Goal: Transaction & Acquisition: Purchase product/service

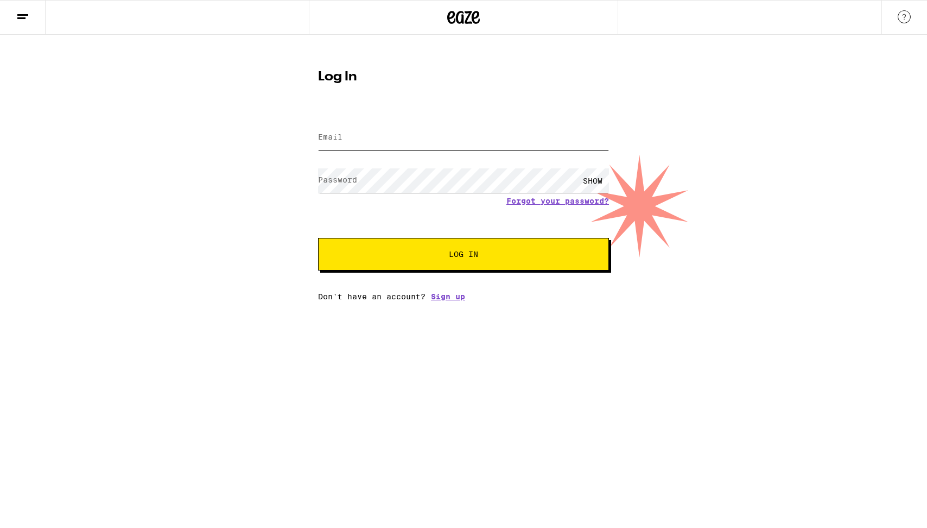
type input "[EMAIL_ADDRESS][DOMAIN_NAME]"
click at [463, 258] on span "Log In" at bounding box center [463, 254] width 29 height 8
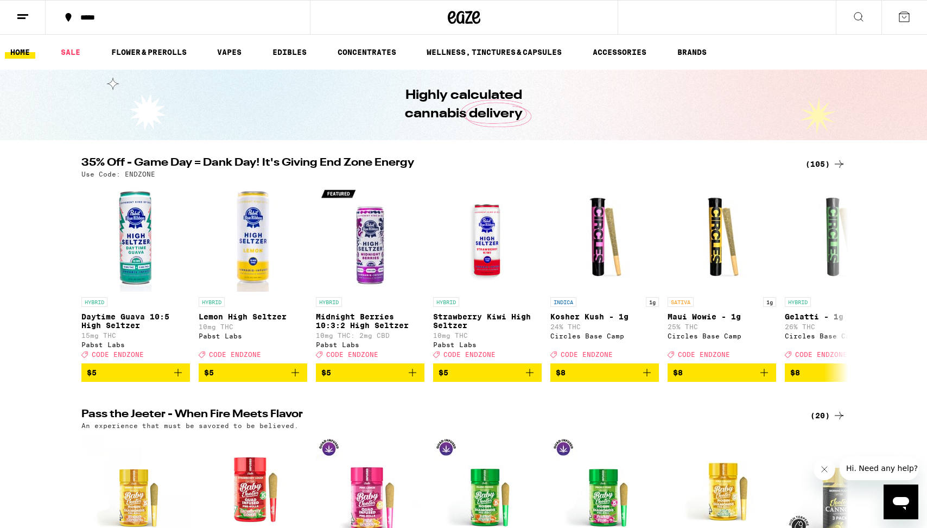
click at [900, 20] on icon at bounding box center [904, 16] width 13 height 13
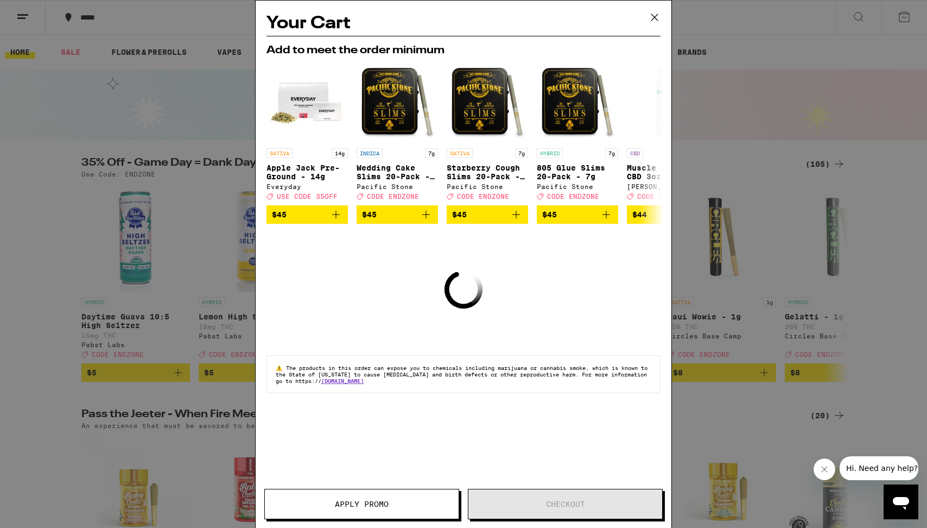
click at [655, 16] on icon at bounding box center [655, 17] width 16 height 16
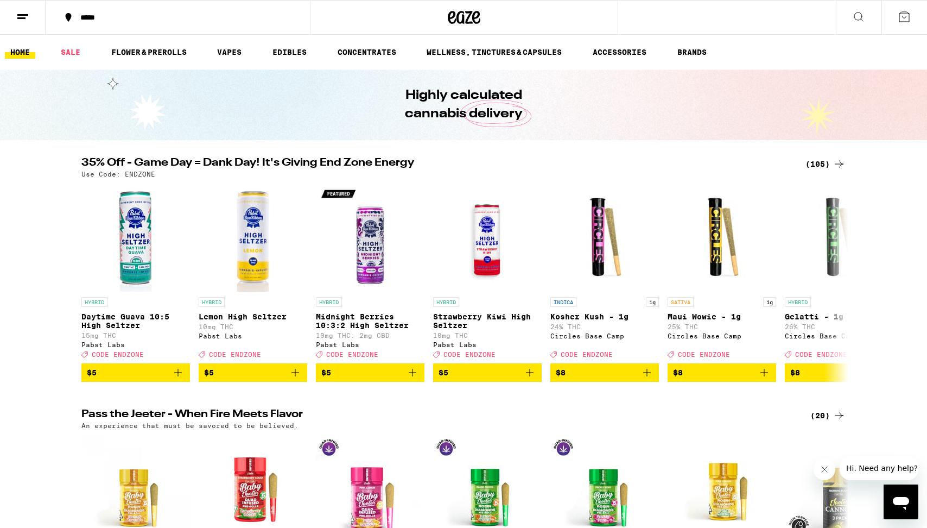
click at [34, 22] on button at bounding box center [23, 18] width 46 height 34
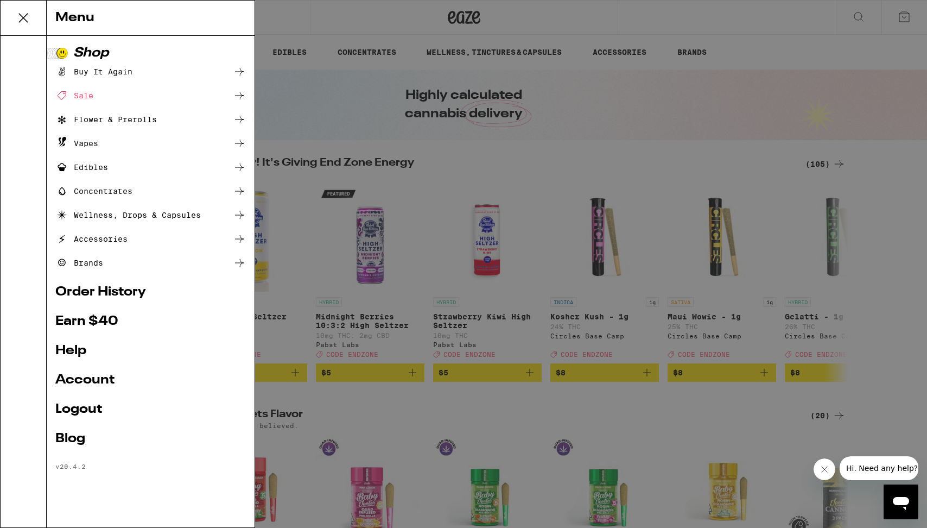
click at [97, 378] on link "Account" at bounding box center [150, 380] width 191 height 13
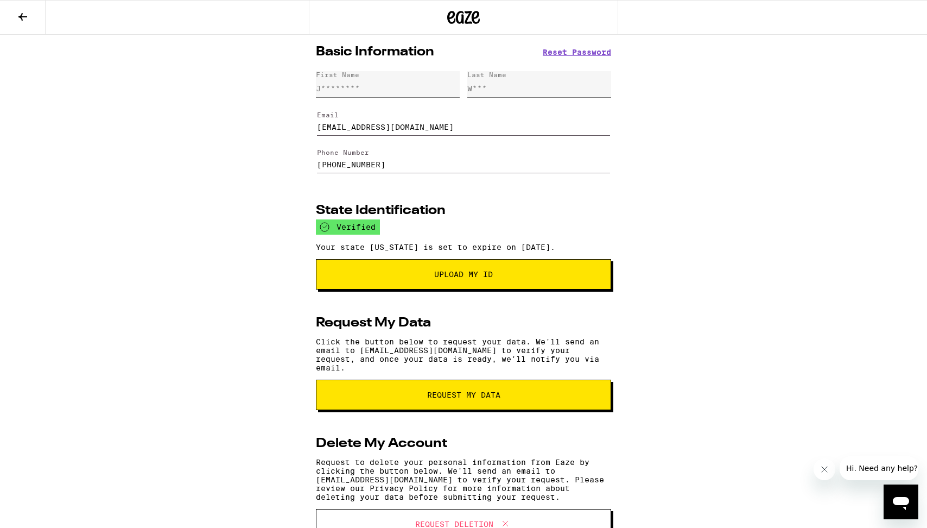
click at [27, 21] on icon at bounding box center [22, 16] width 13 height 13
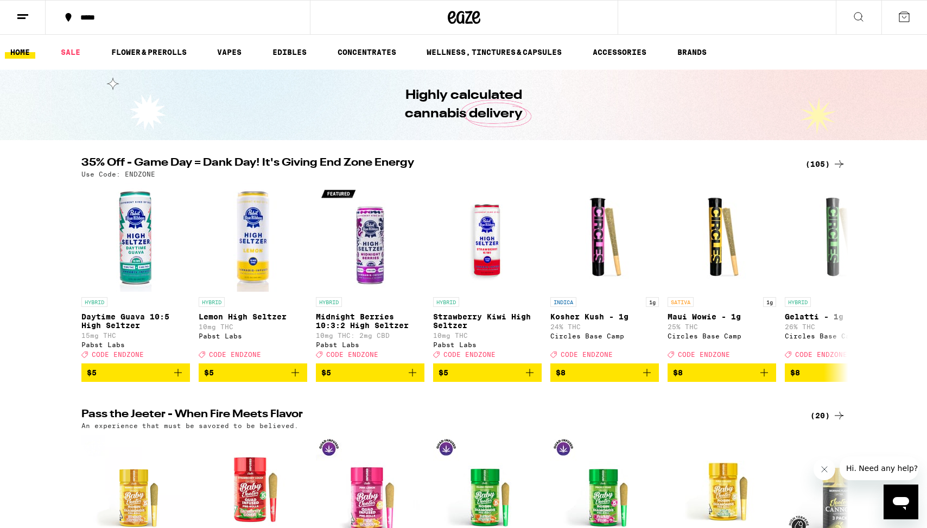
click at [26, 20] on icon at bounding box center [22, 16] width 13 height 13
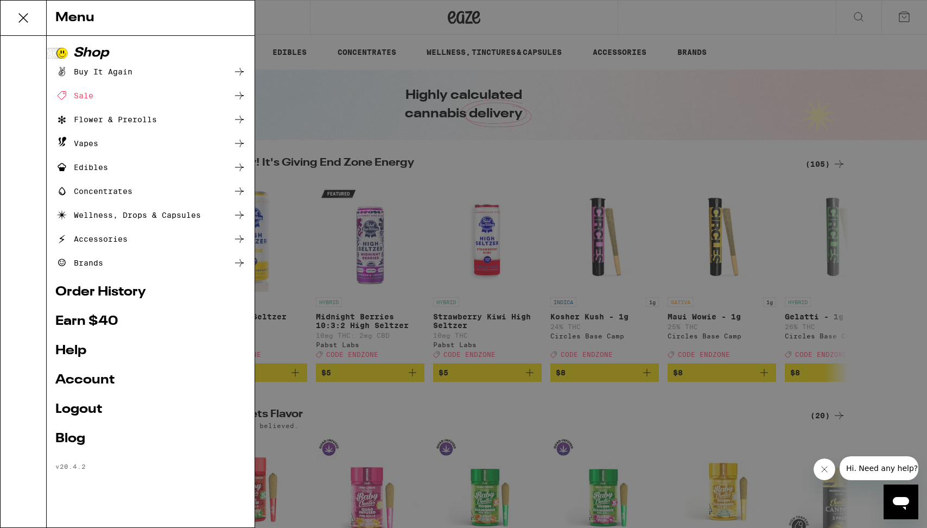
click at [675, 86] on div "Menu Shop Buy It Again Sale Flower & Prerolls Vapes Edibles Concentrates Wellne…" at bounding box center [463, 264] width 927 height 528
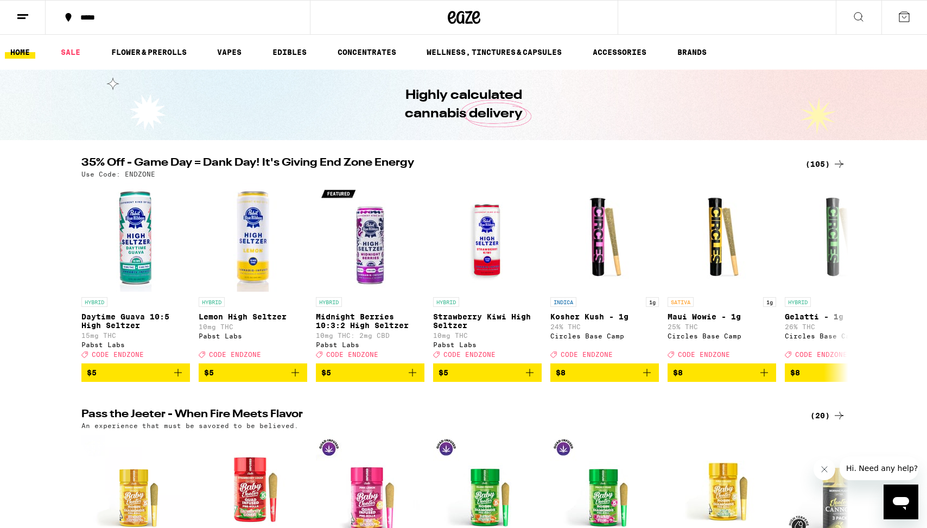
click at [20, 22] on icon at bounding box center [22, 16] width 13 height 13
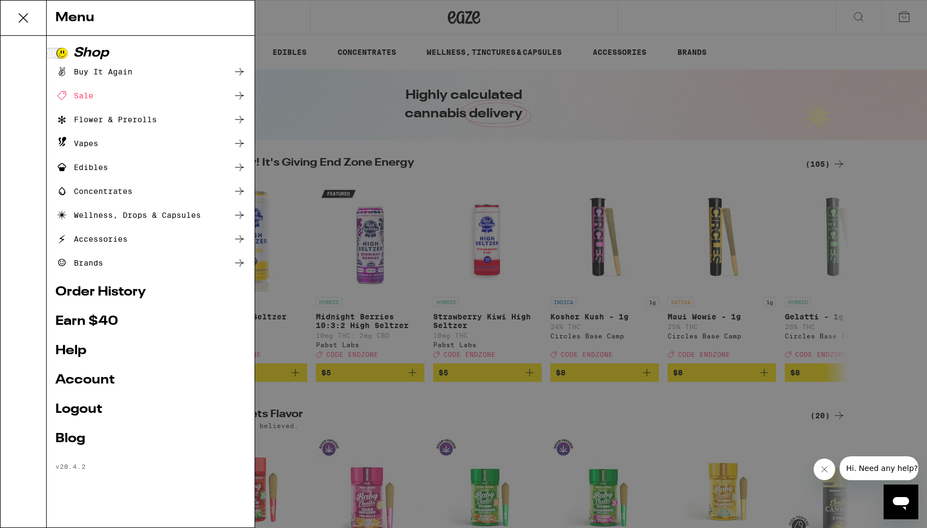
click at [401, 323] on div "Menu Shop Buy It Again Sale Flower & Prerolls Vapes Edibles Concentrates Wellne…" at bounding box center [463, 264] width 927 height 528
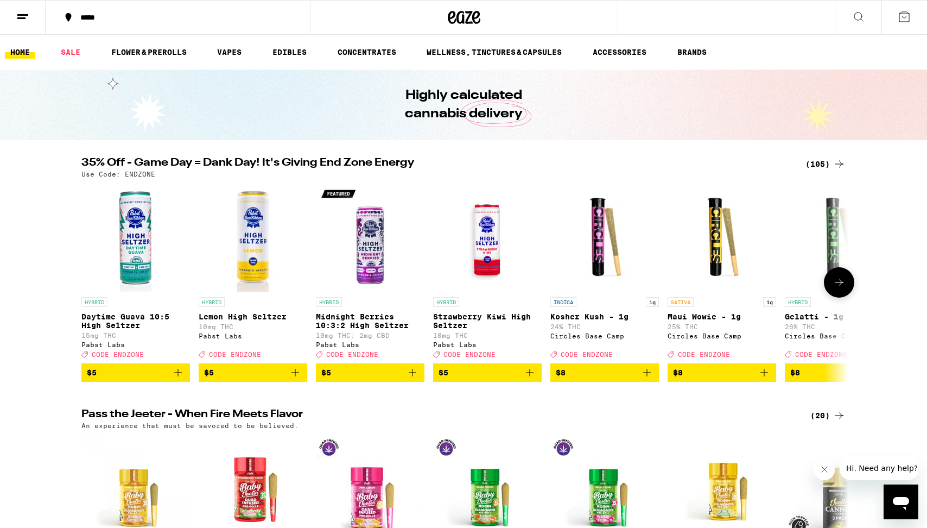
click at [841, 289] on icon at bounding box center [839, 282] width 13 height 13
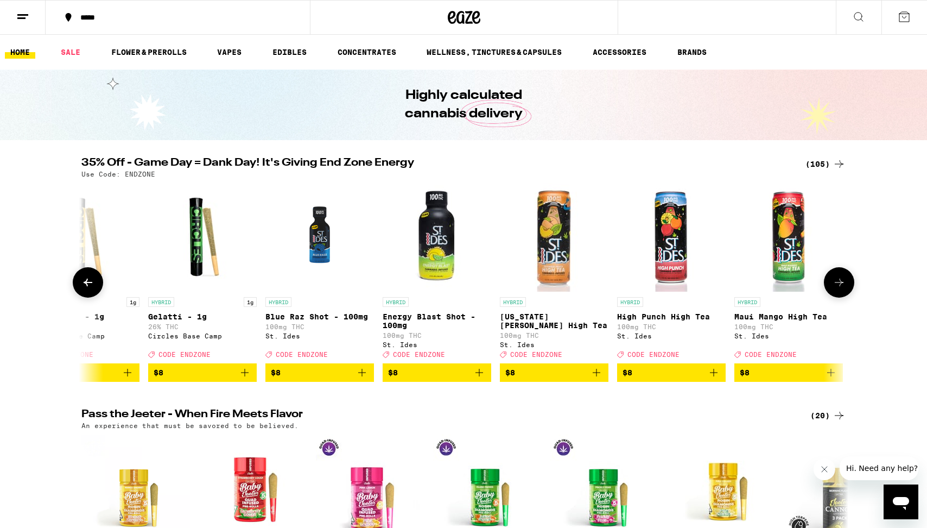
scroll to position [0, 646]
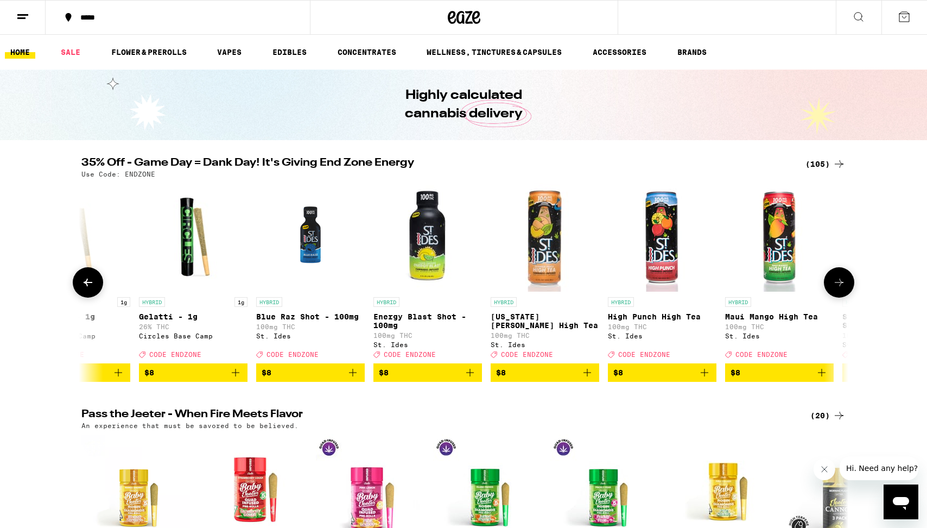
click at [842, 289] on icon at bounding box center [839, 282] width 13 height 13
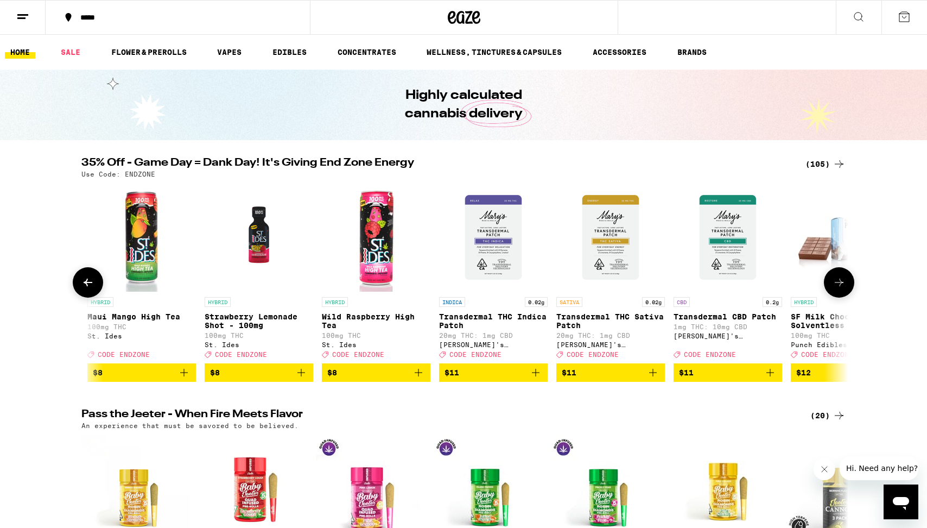
scroll to position [0, 1292]
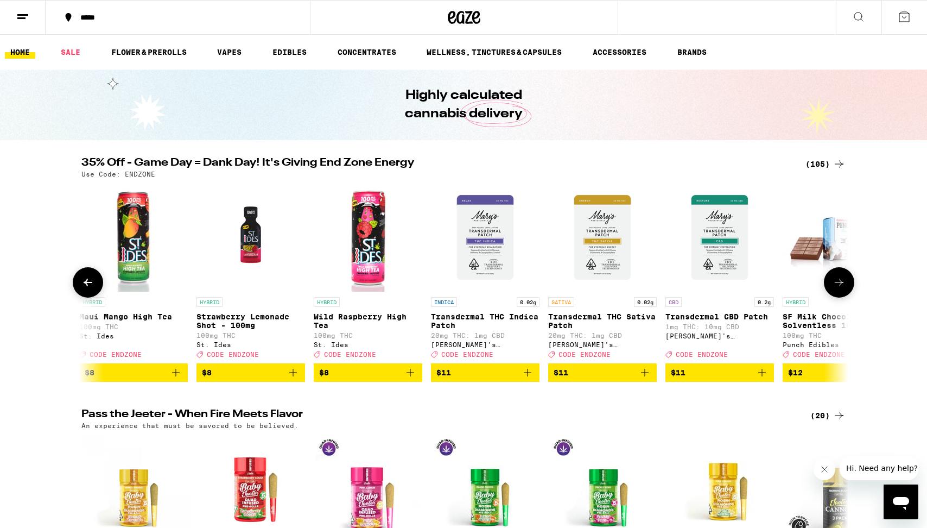
click at [842, 289] on icon at bounding box center [839, 282] width 13 height 13
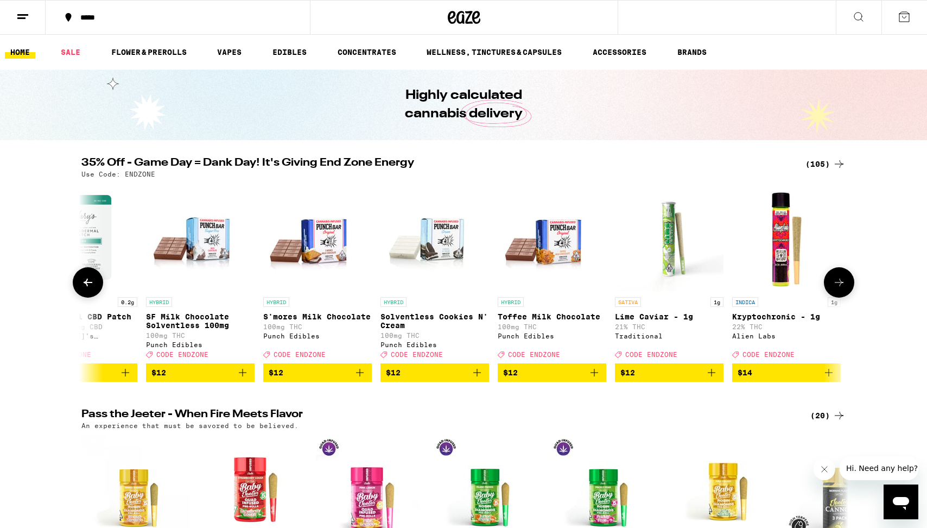
scroll to position [0, 1938]
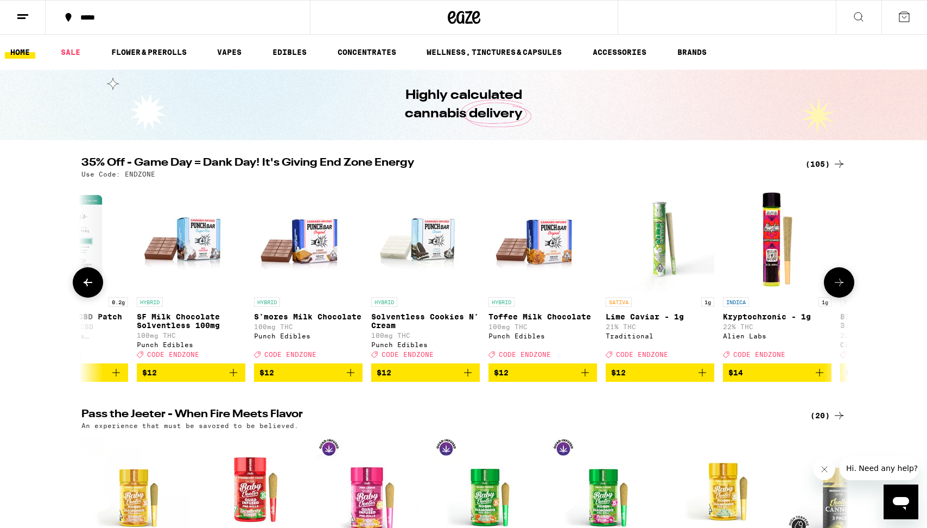
click at [833, 294] on button at bounding box center [839, 282] width 30 height 30
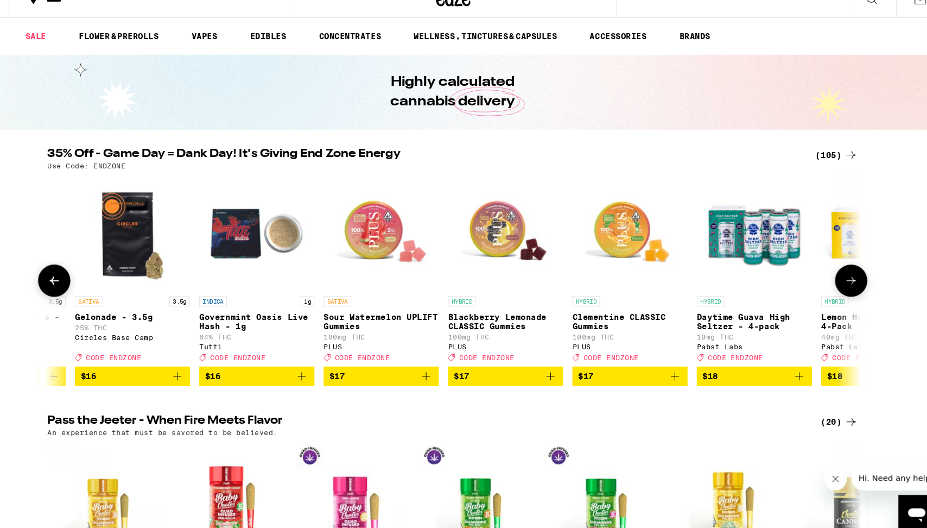
scroll to position [0, 2801]
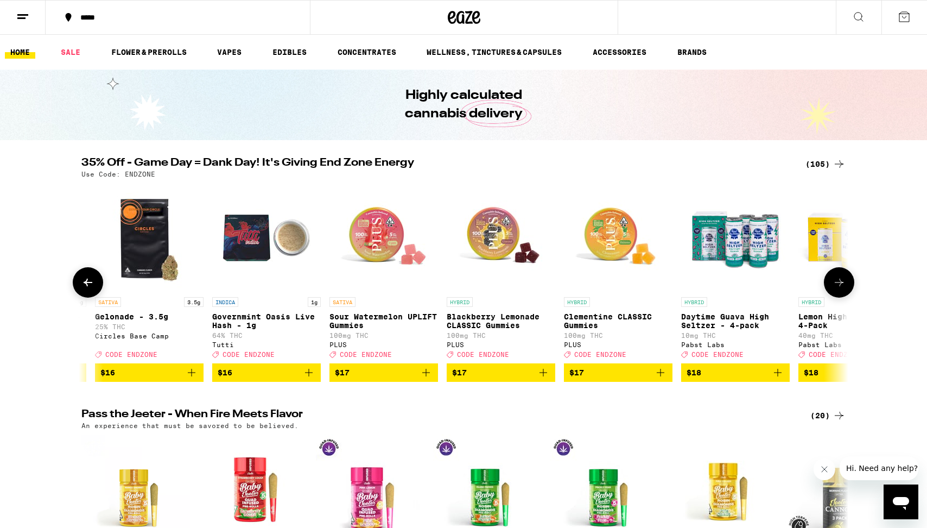
click at [837, 294] on button at bounding box center [839, 282] width 30 height 30
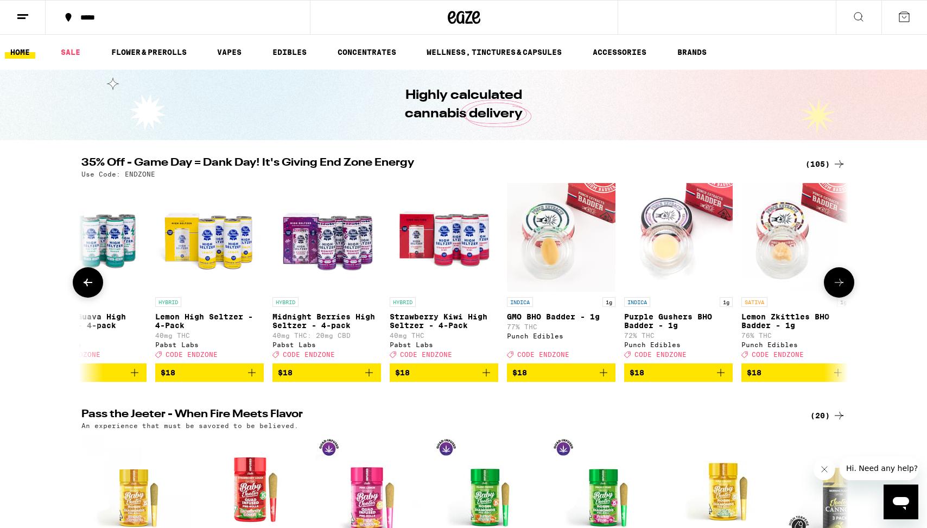
scroll to position [0, 3447]
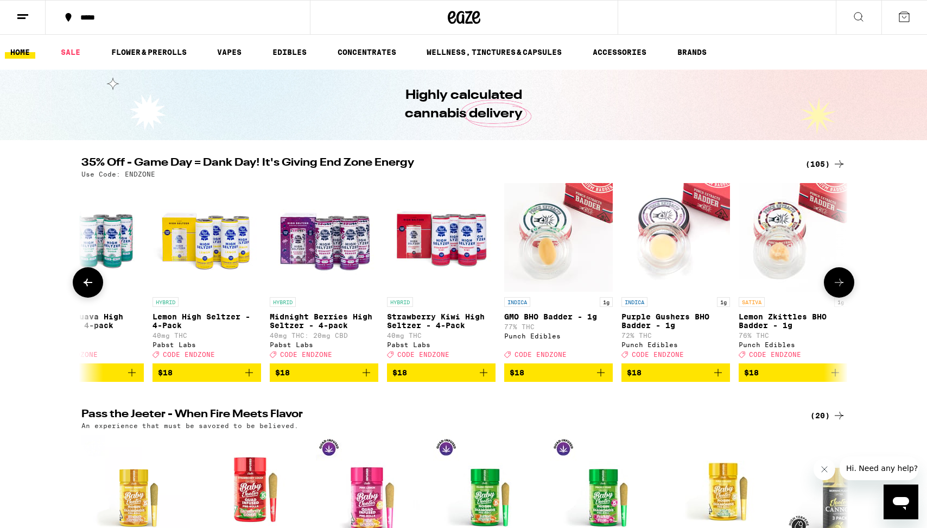
click at [836, 294] on button at bounding box center [839, 282] width 30 height 30
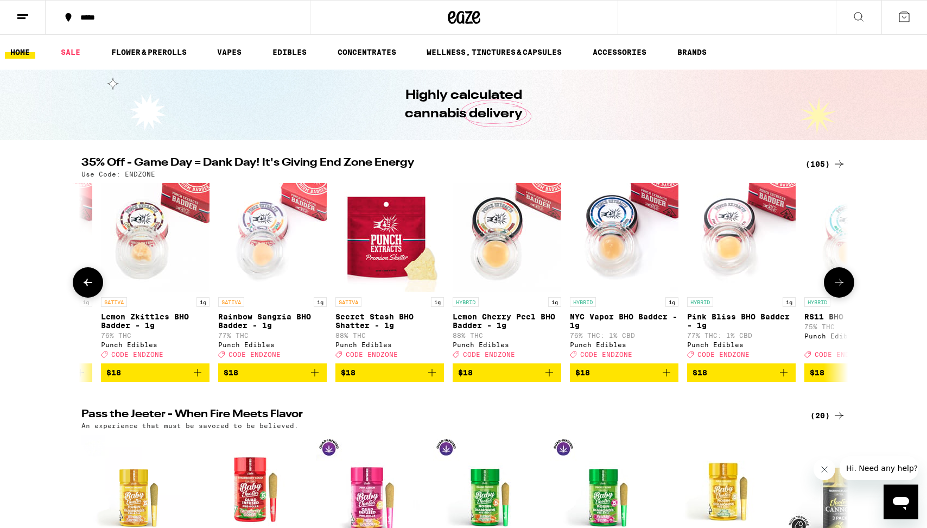
scroll to position [0, 4093]
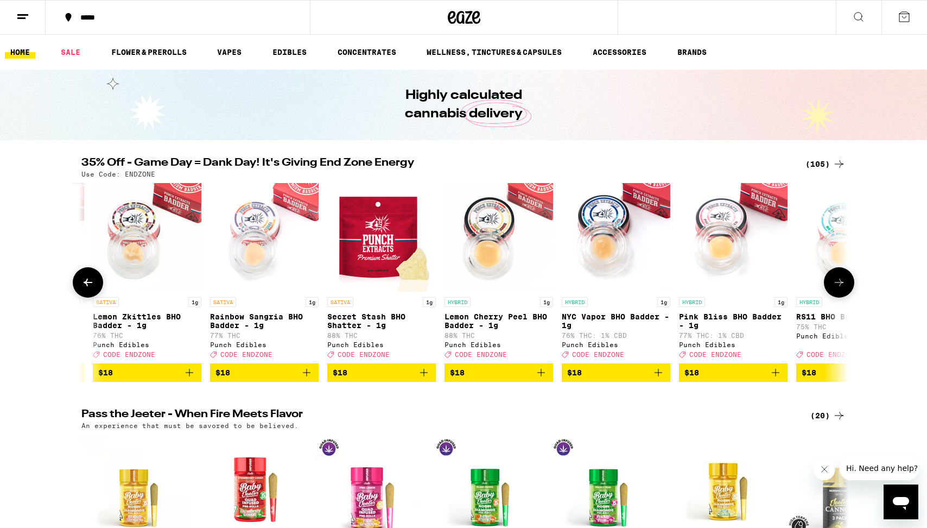
click at [836, 294] on button at bounding box center [839, 282] width 30 height 30
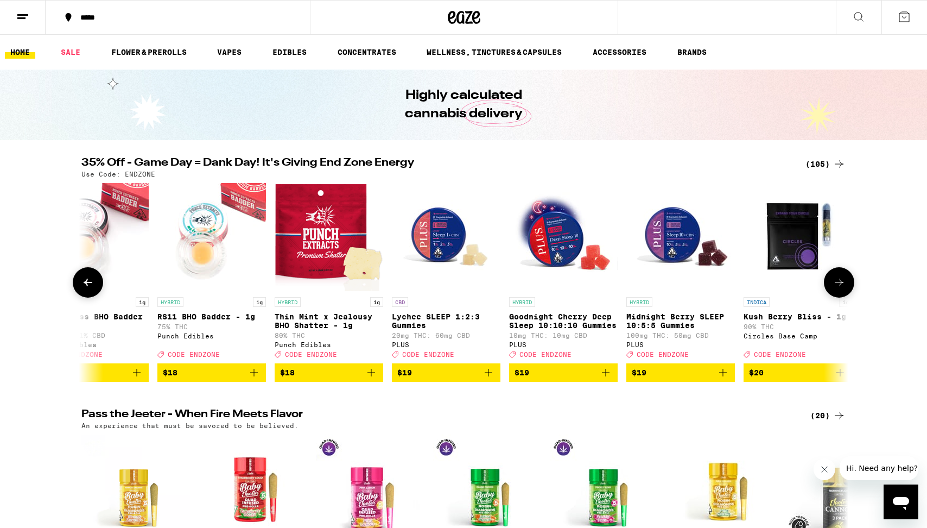
scroll to position [0, 4739]
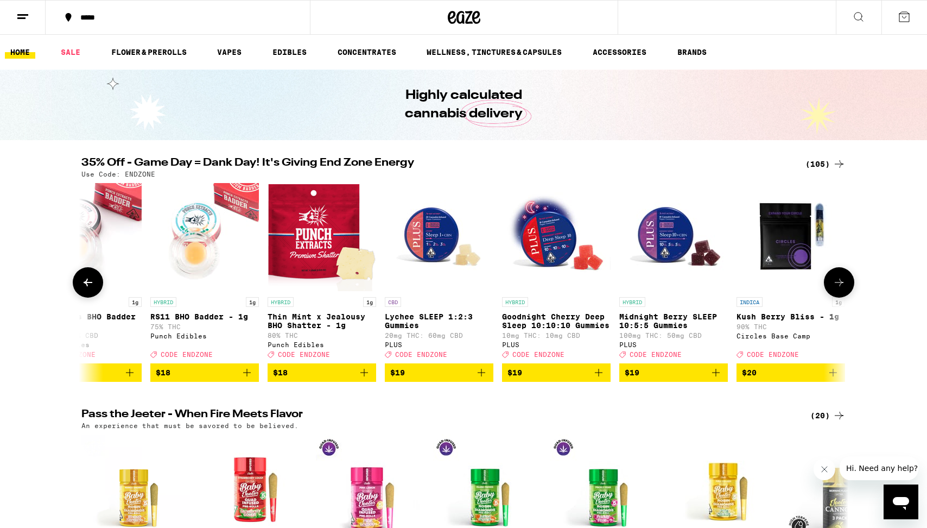
click at [836, 294] on button at bounding box center [839, 282] width 30 height 30
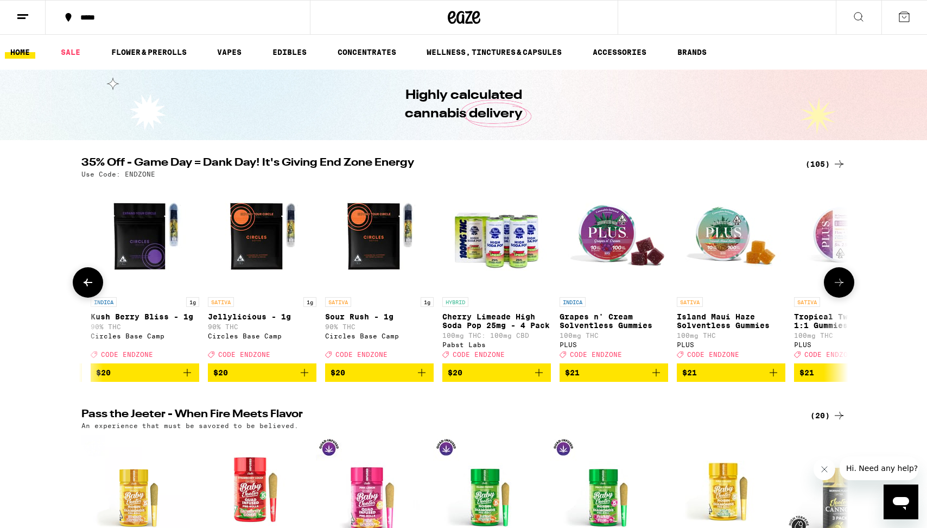
click at [836, 294] on button at bounding box center [839, 282] width 30 height 30
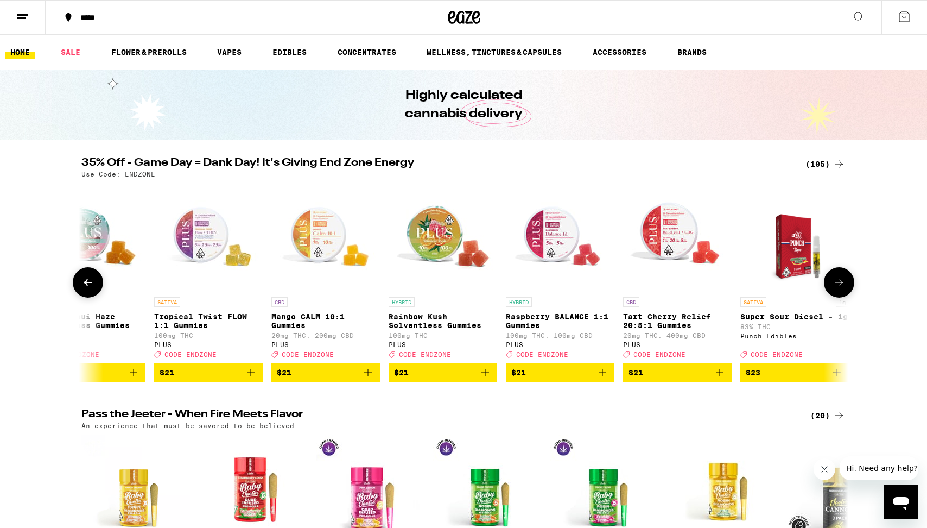
scroll to position [0, 6031]
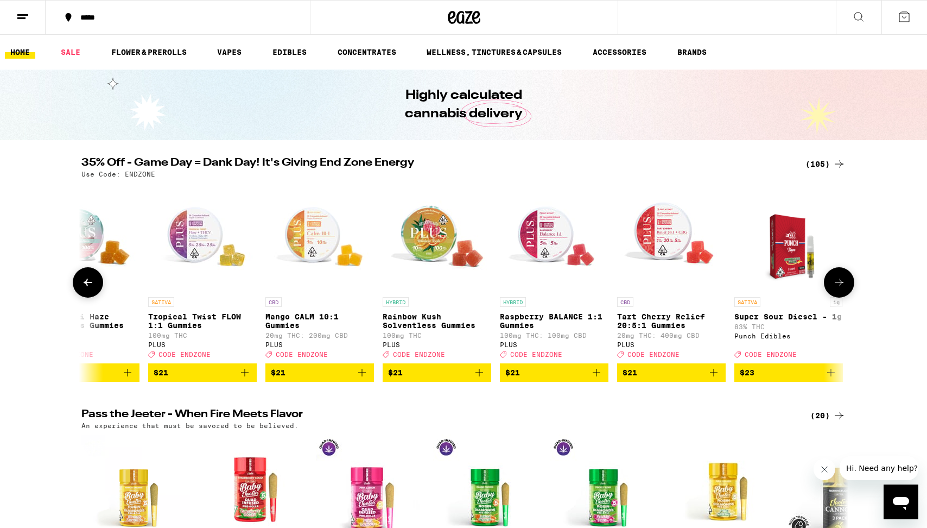
click at [836, 294] on button at bounding box center [839, 282] width 30 height 30
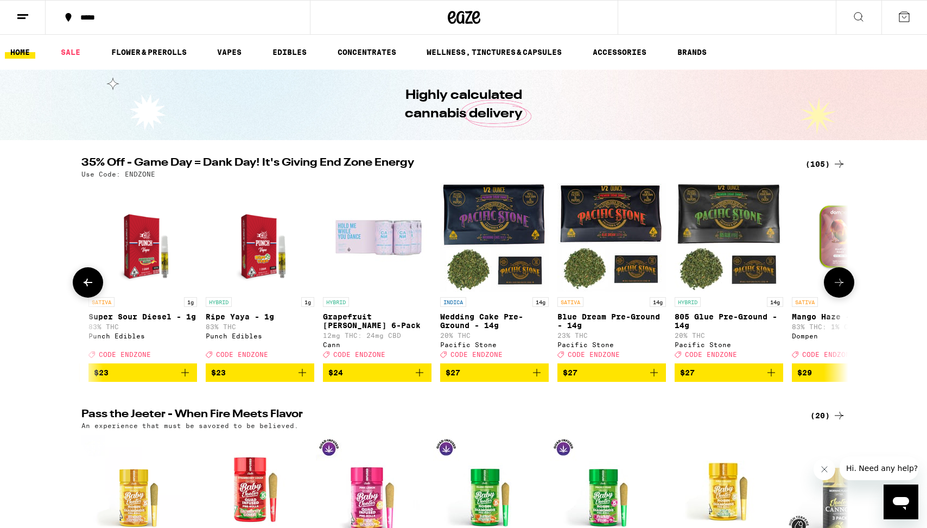
click at [836, 294] on button at bounding box center [839, 282] width 30 height 30
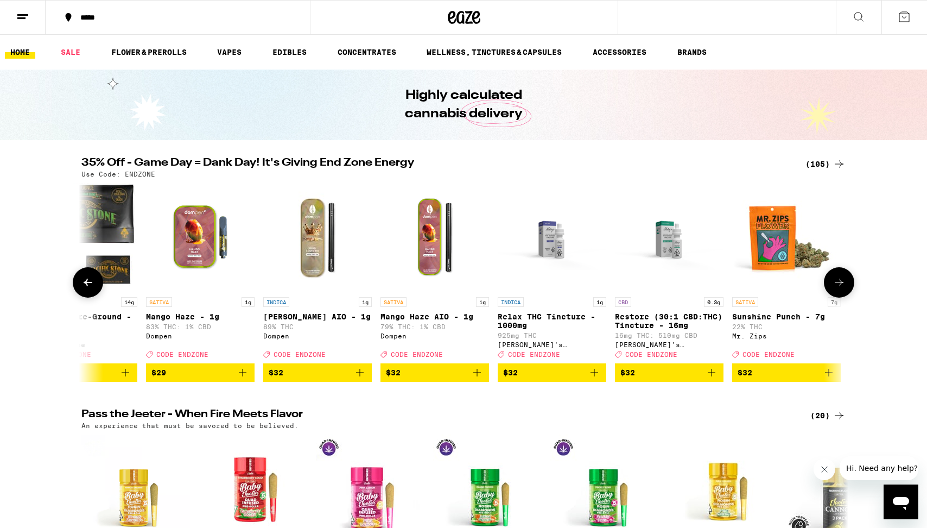
click at [836, 294] on button at bounding box center [839, 282] width 30 height 30
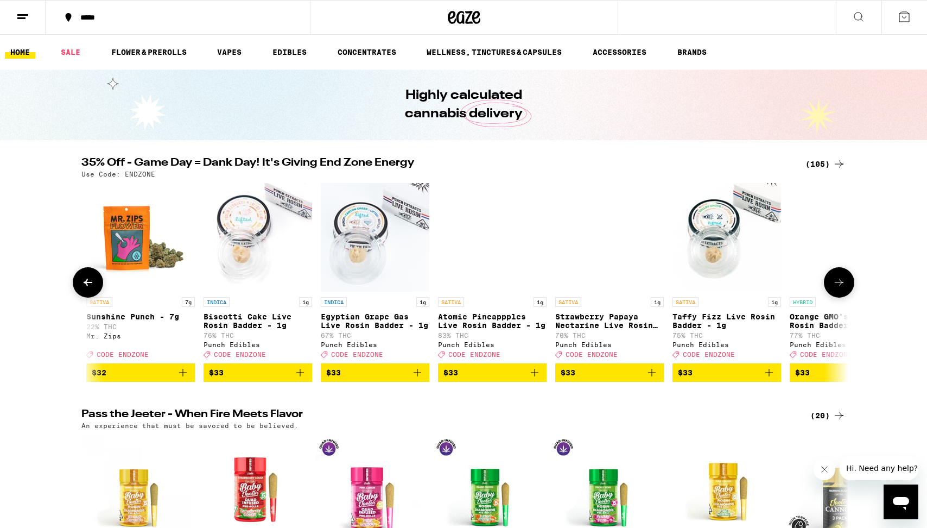
click at [836, 294] on button at bounding box center [839, 282] width 30 height 30
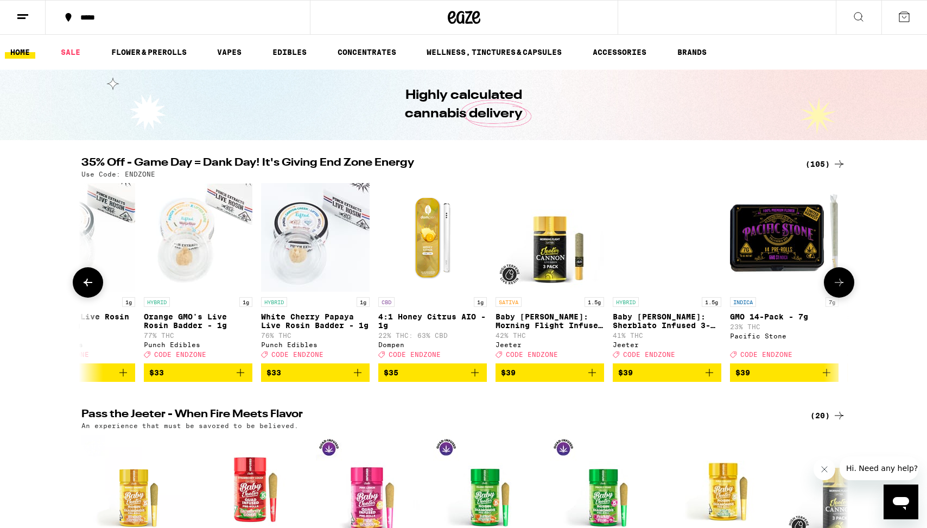
click at [836, 294] on button at bounding box center [839, 282] width 30 height 30
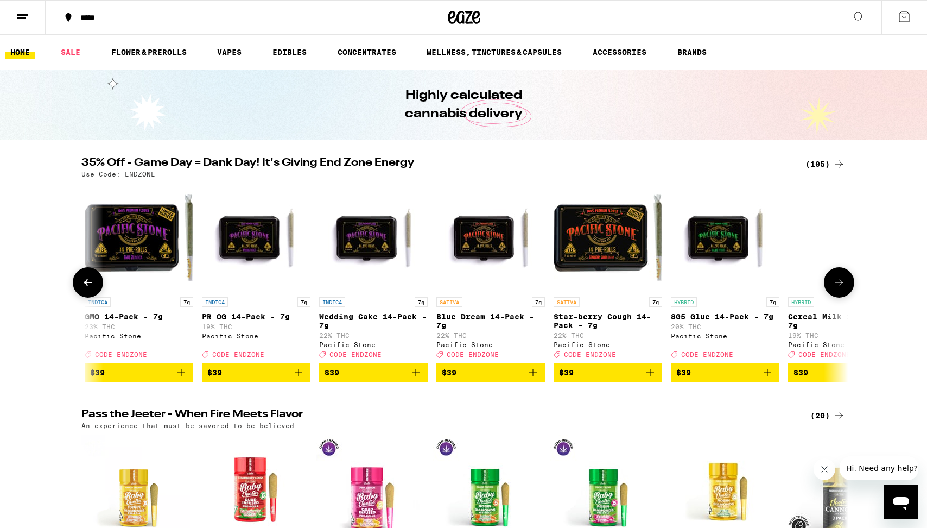
click at [836, 294] on button at bounding box center [839, 282] width 30 height 30
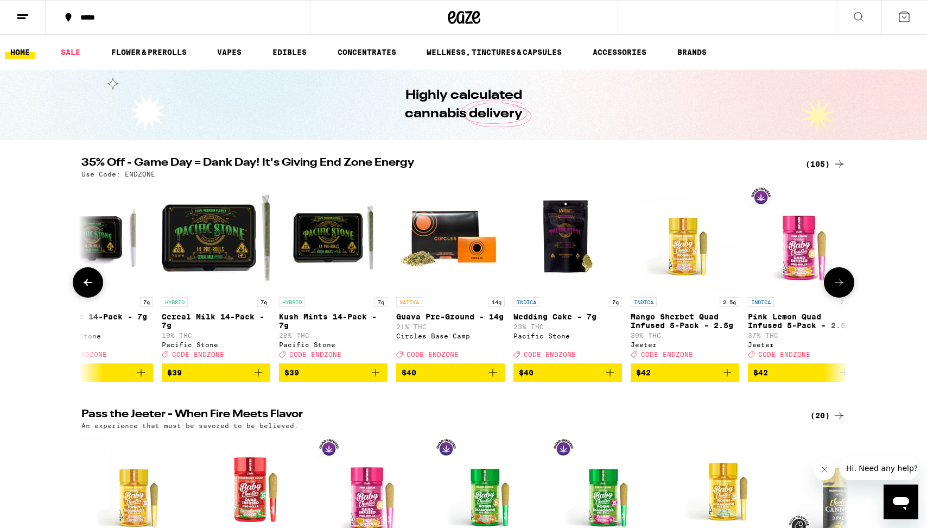
click at [836, 294] on button at bounding box center [839, 282] width 30 height 30
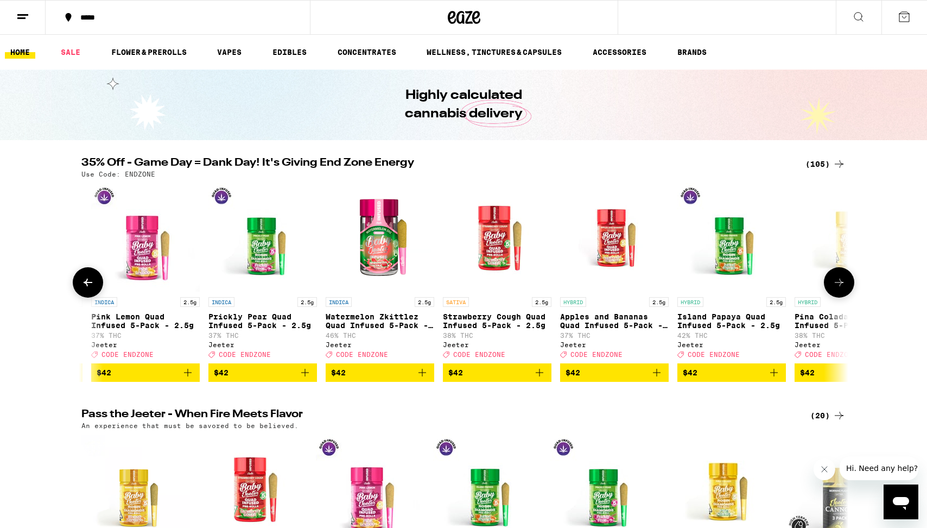
click at [836, 294] on button at bounding box center [839, 282] width 30 height 30
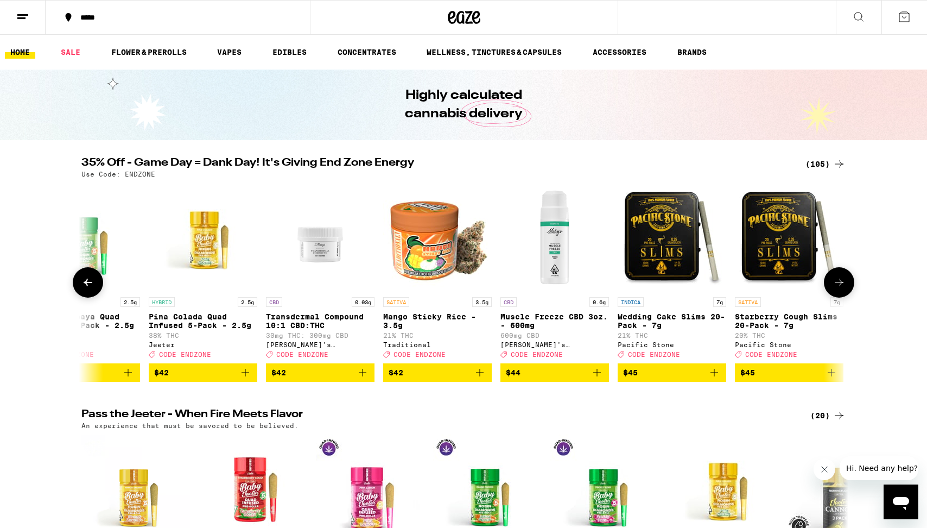
click at [836, 294] on button at bounding box center [839, 282] width 30 height 30
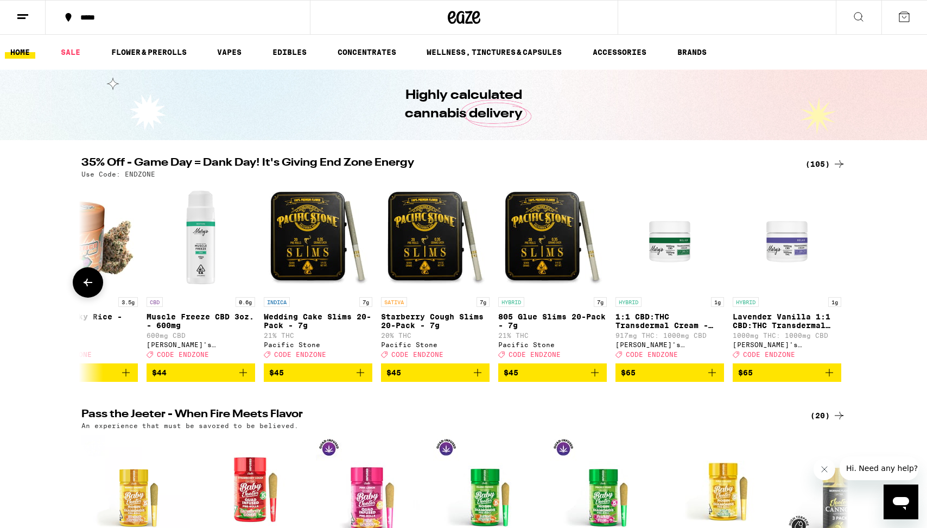
scroll to position [0, 11549]
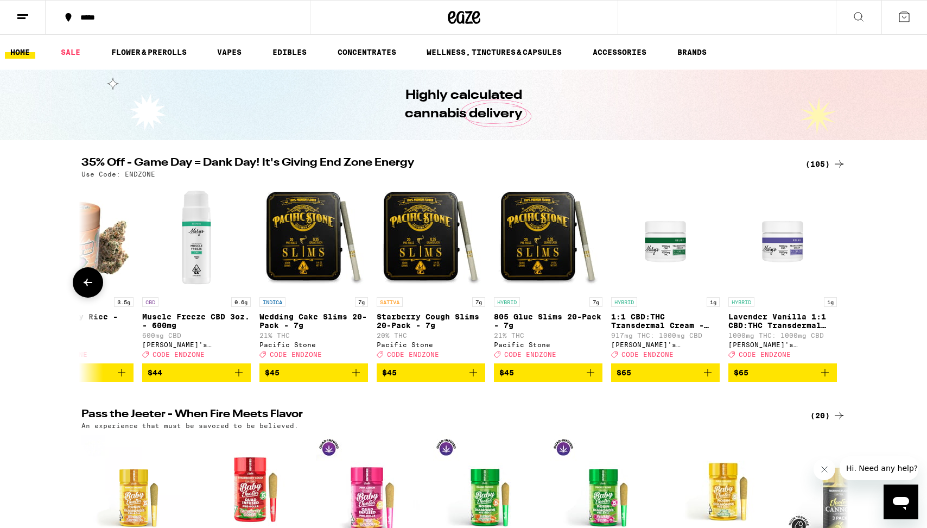
click at [86, 294] on button at bounding box center [88, 282] width 30 height 30
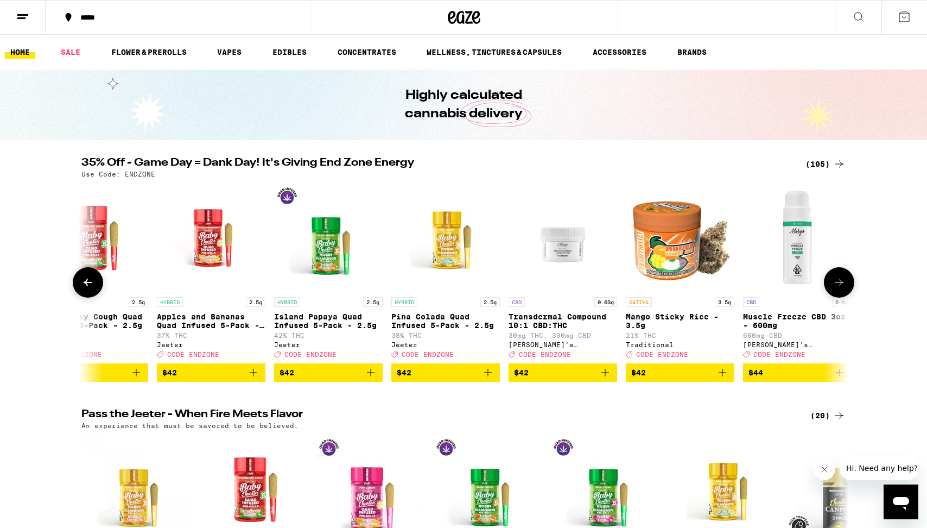
click at [86, 289] on icon at bounding box center [87, 282] width 13 height 13
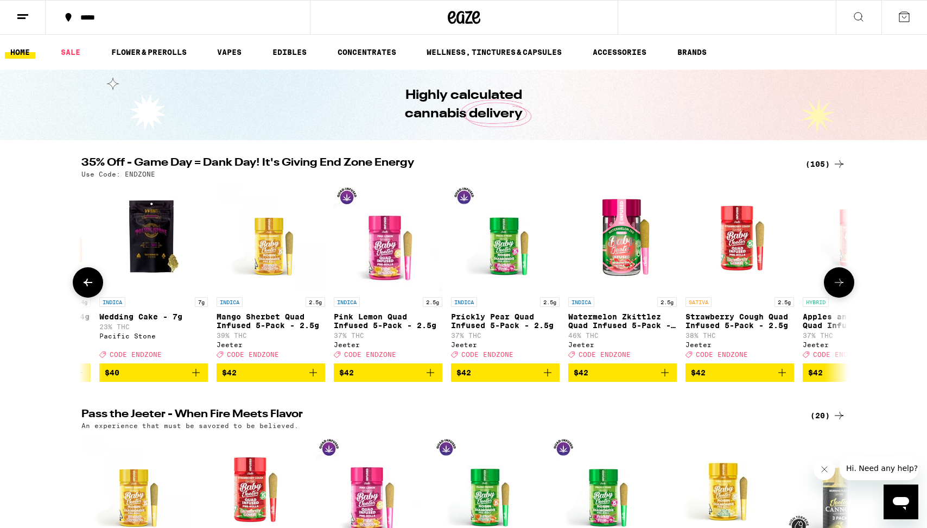
click at [86, 289] on icon at bounding box center [87, 282] width 13 height 13
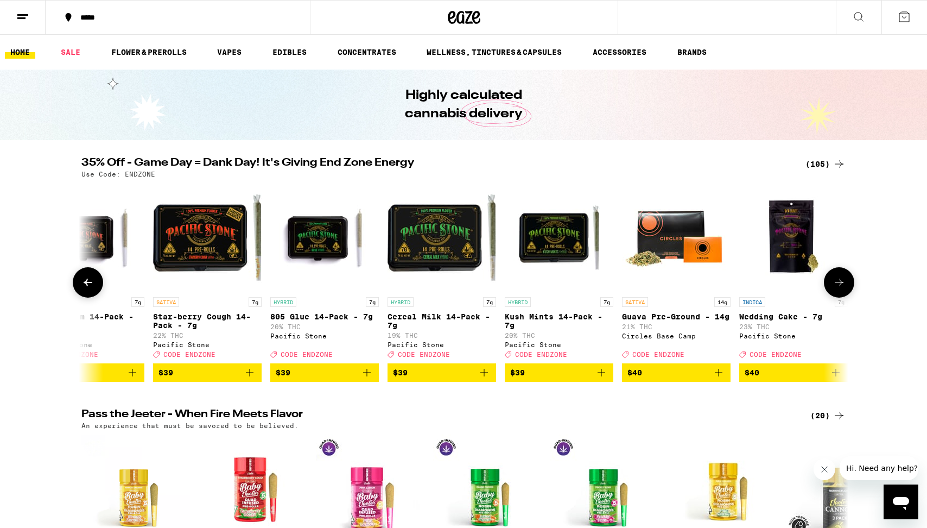
click at [86, 289] on icon at bounding box center [87, 282] width 13 height 13
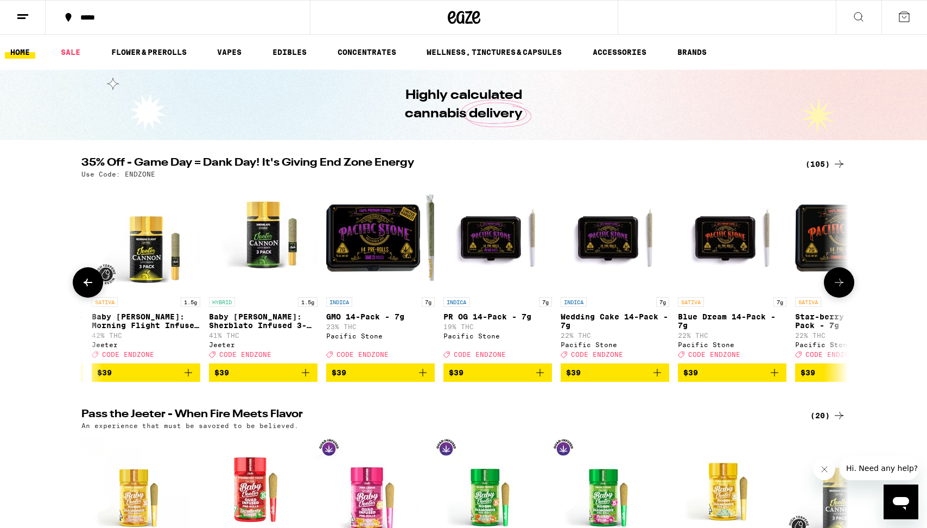
click at [86, 289] on icon at bounding box center [87, 282] width 13 height 13
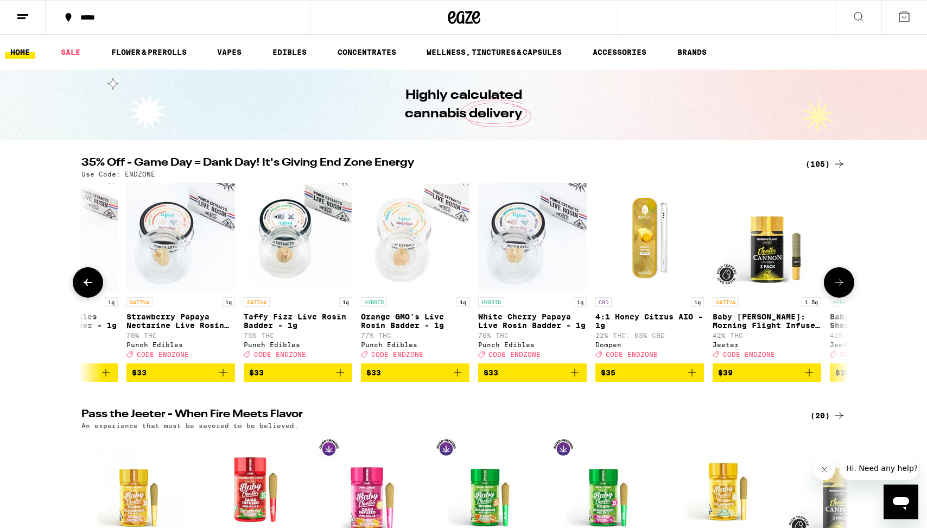
click at [86, 289] on icon at bounding box center [87, 282] width 13 height 13
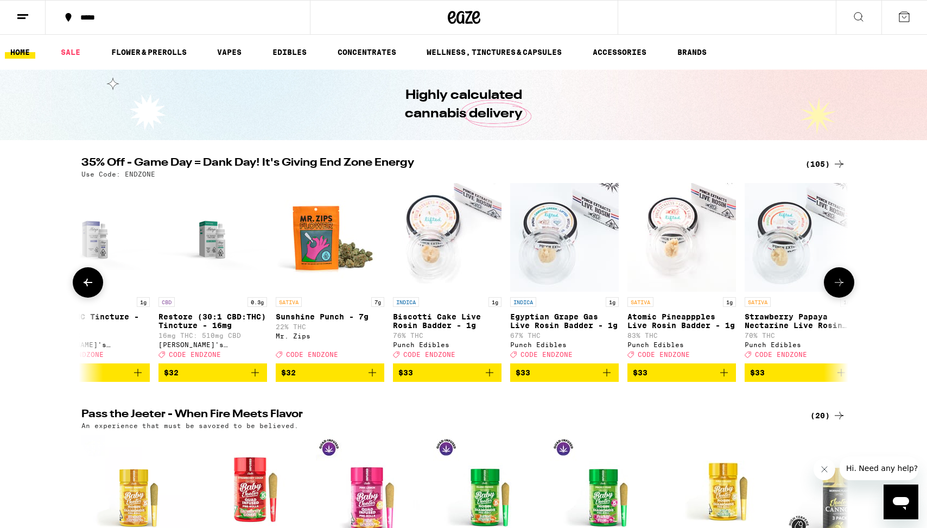
click at [86, 289] on icon at bounding box center [87, 282] width 13 height 13
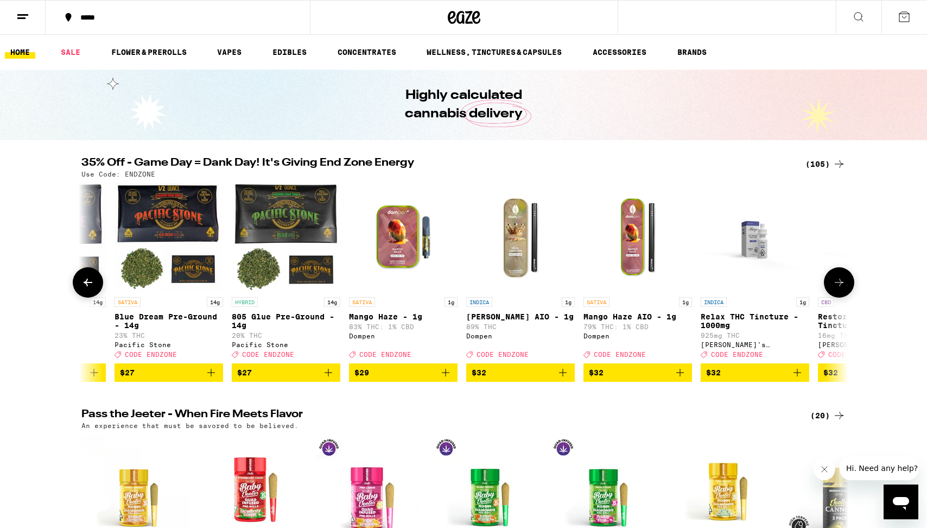
click at [86, 289] on icon at bounding box center [87, 282] width 13 height 13
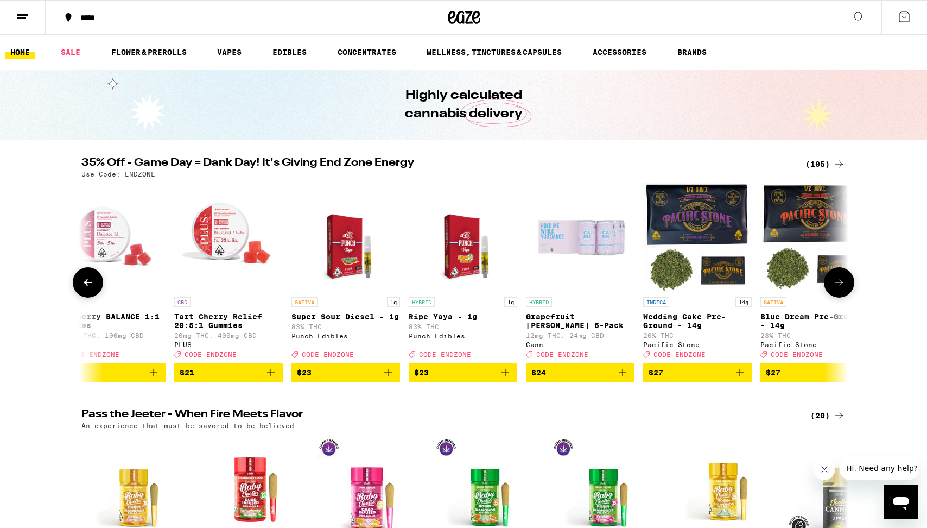
click at [86, 289] on icon at bounding box center [87, 282] width 13 height 13
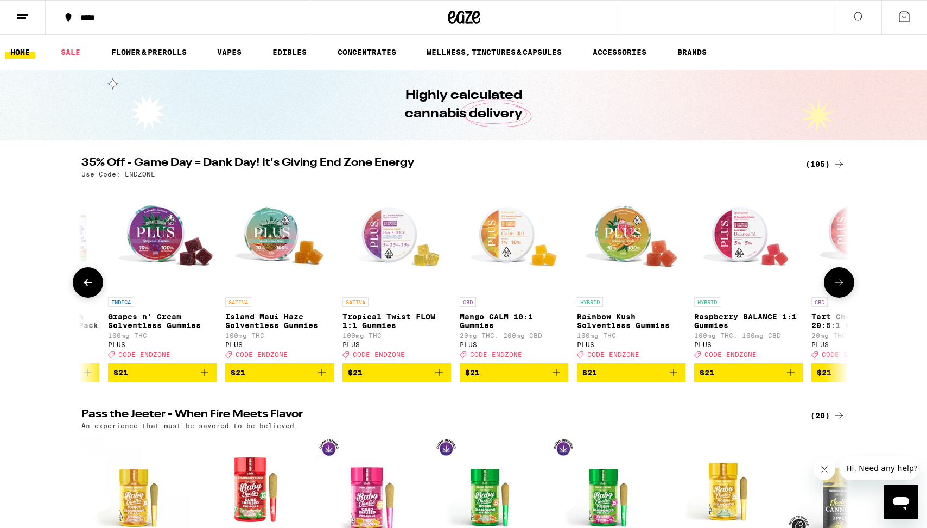
scroll to position [0, 5828]
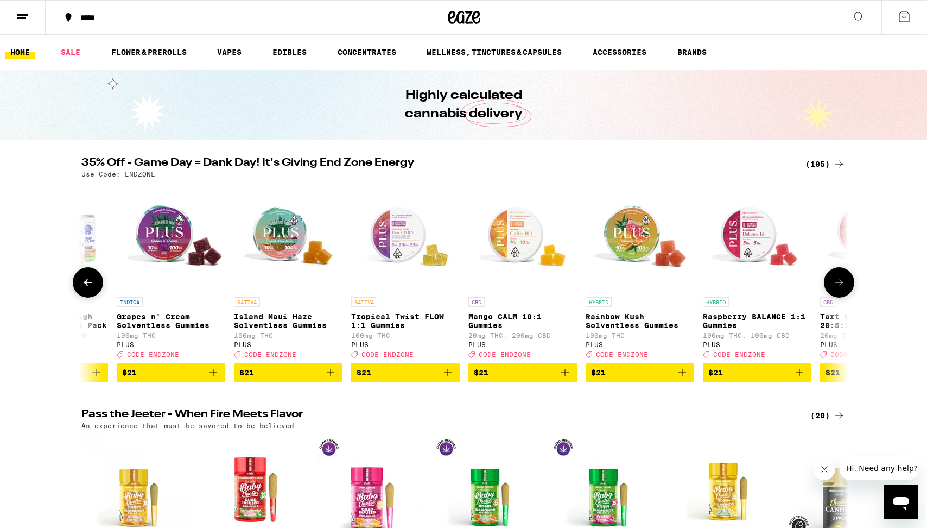
click at [92, 288] on icon at bounding box center [87, 282] width 13 height 13
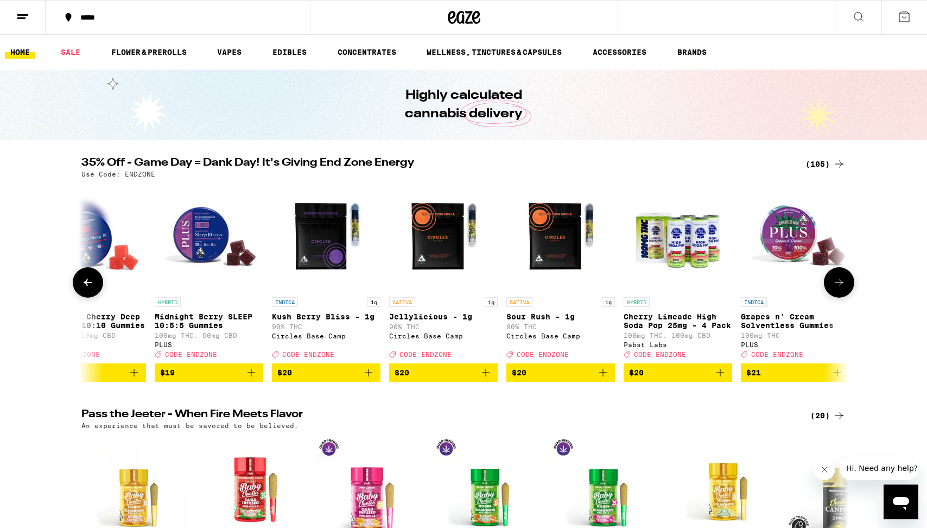
click at [92, 288] on icon at bounding box center [87, 282] width 13 height 13
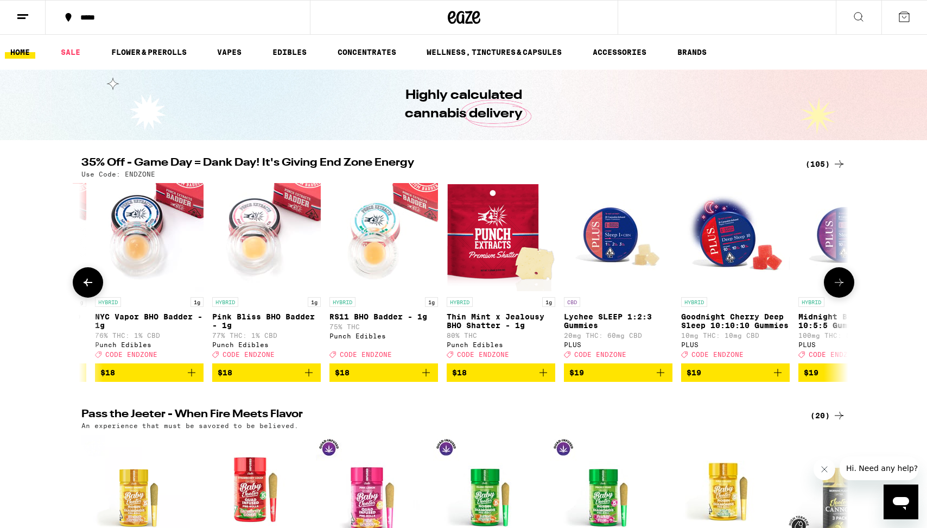
click at [92, 288] on icon at bounding box center [87, 282] width 13 height 13
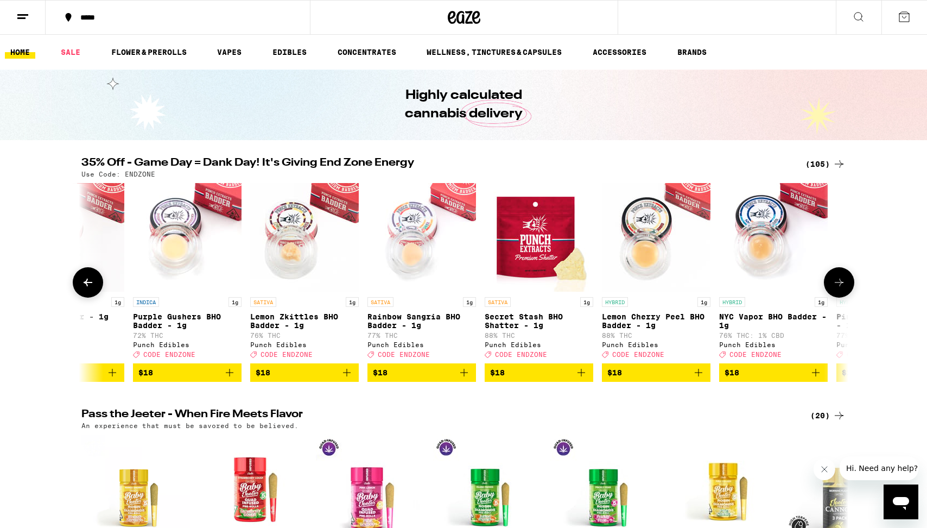
click at [91, 288] on icon at bounding box center [87, 282] width 13 height 13
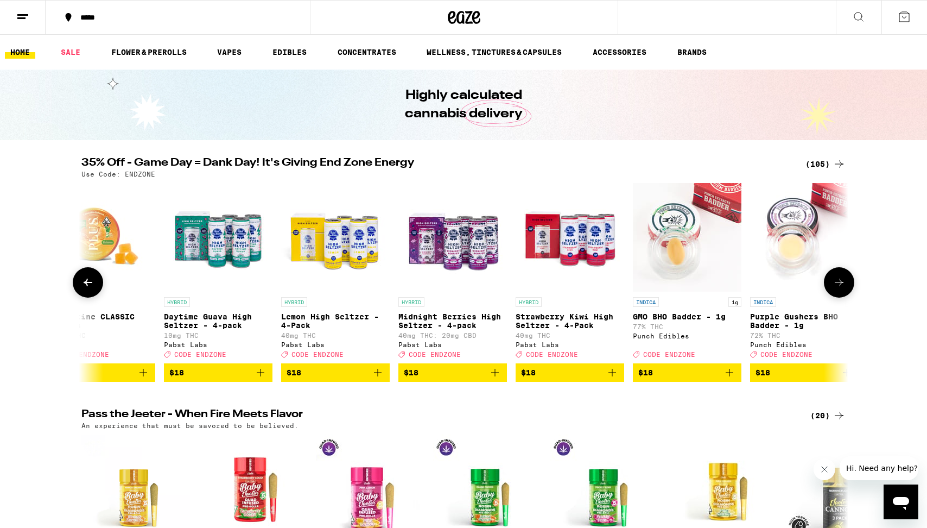
click at [91, 288] on icon at bounding box center [87, 282] width 13 height 13
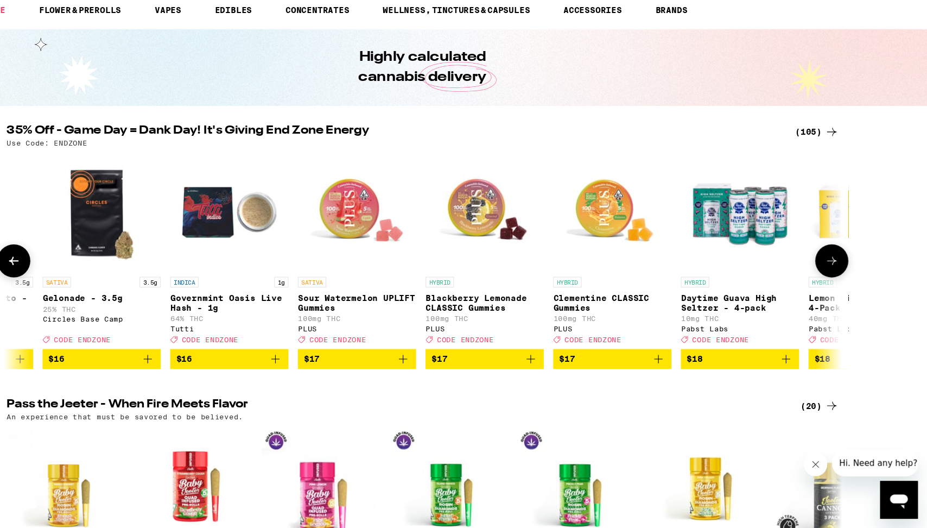
scroll to position [0, 0]
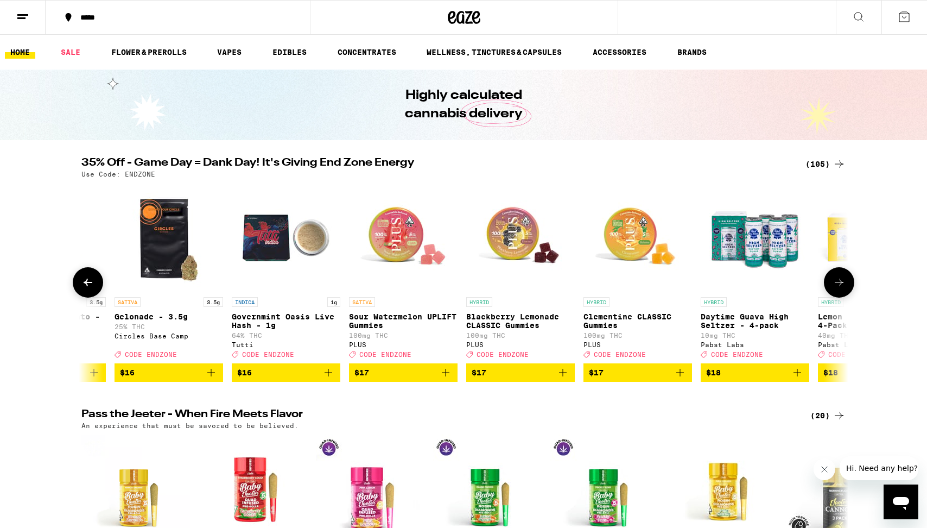
click at [403, 379] on span "$17" at bounding box center [404, 372] width 98 height 13
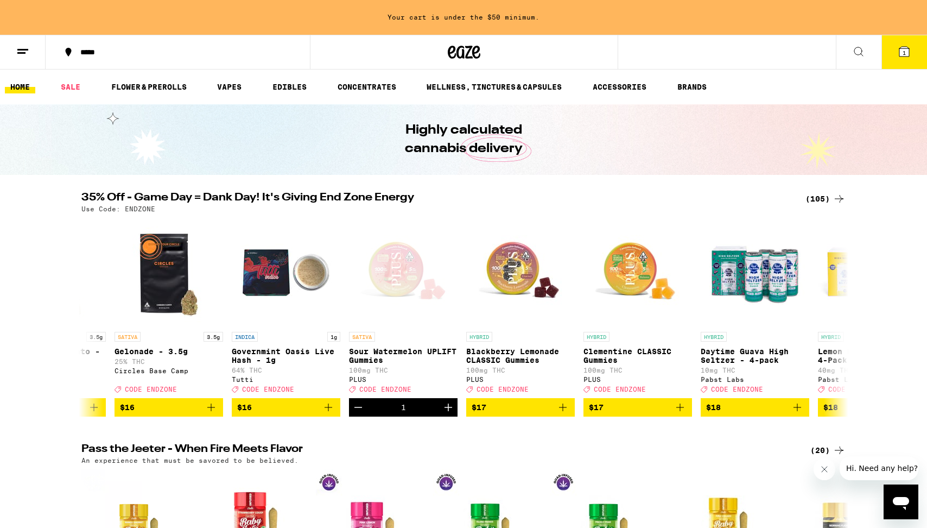
click at [914, 58] on button "1" at bounding box center [905, 52] width 46 height 34
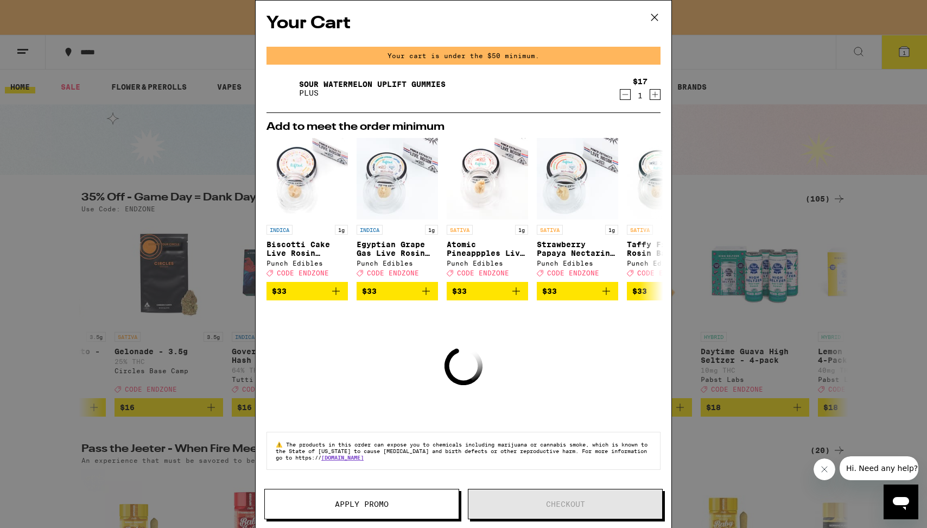
scroll to position [2, 0]
click at [654, 20] on icon at bounding box center [655, 17] width 16 height 16
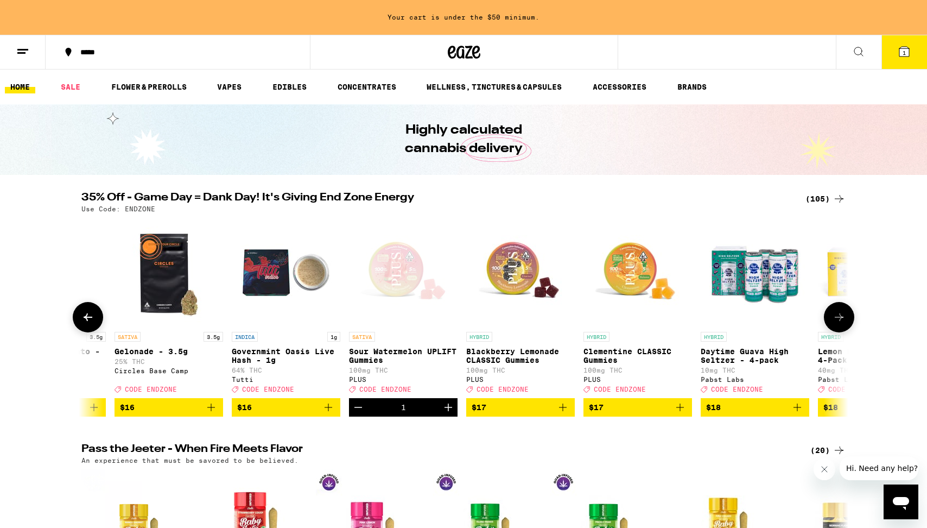
click at [843, 324] on icon at bounding box center [839, 317] width 13 height 13
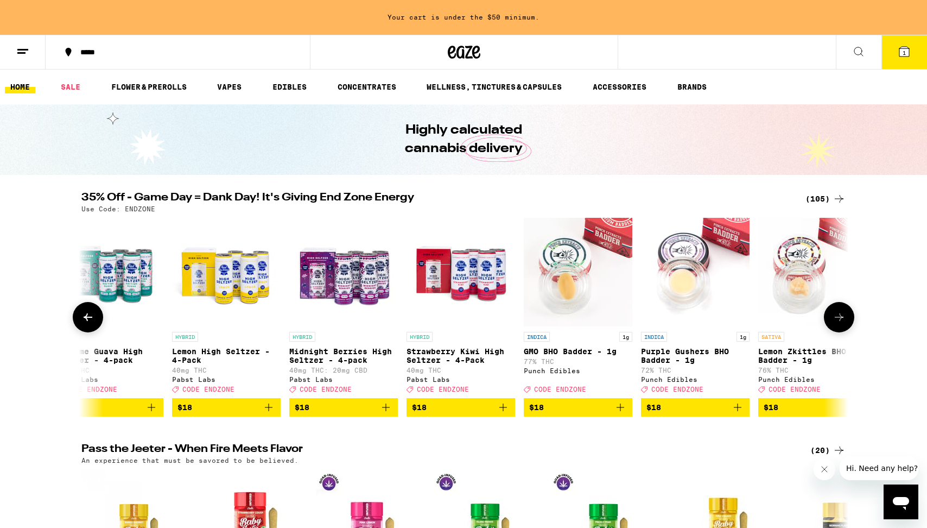
click at [843, 324] on icon at bounding box center [839, 317] width 13 height 13
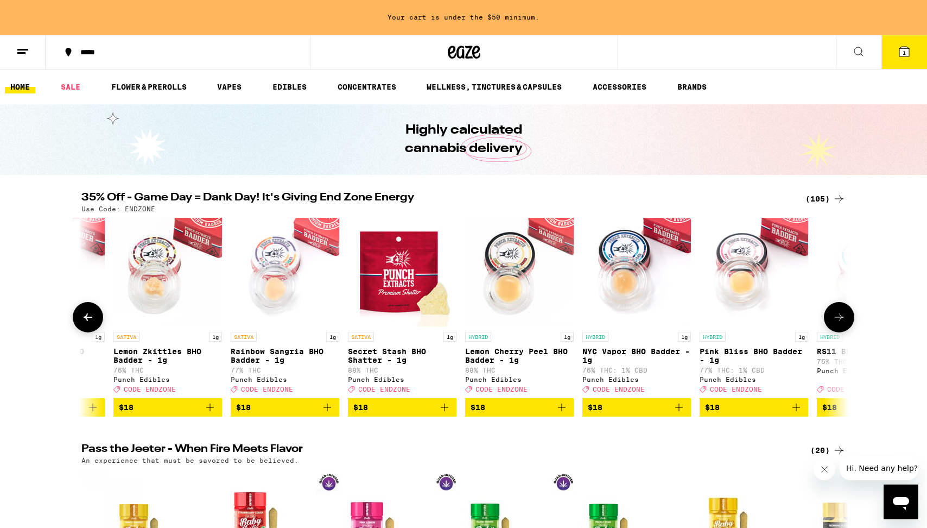
click at [843, 324] on icon at bounding box center [839, 317] width 13 height 13
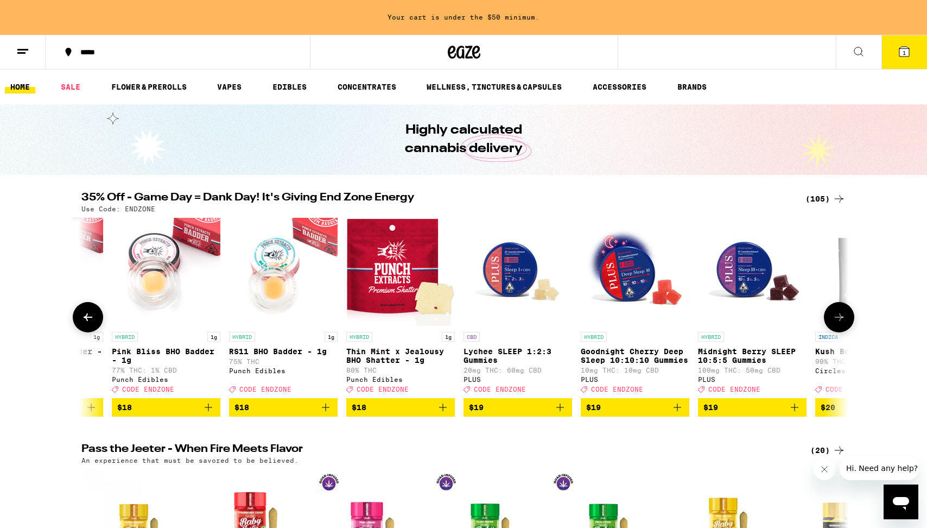
click at [843, 324] on icon at bounding box center [839, 317] width 13 height 13
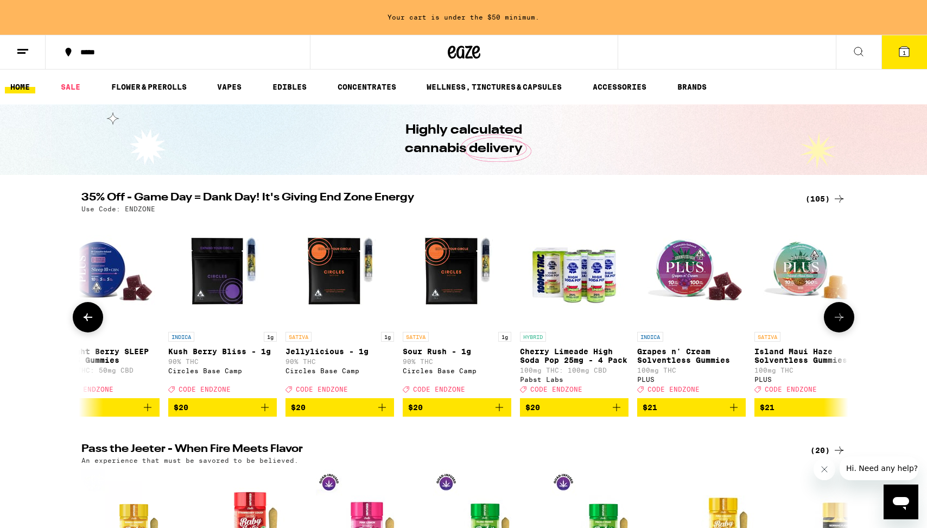
click at [843, 324] on icon at bounding box center [839, 317] width 13 height 13
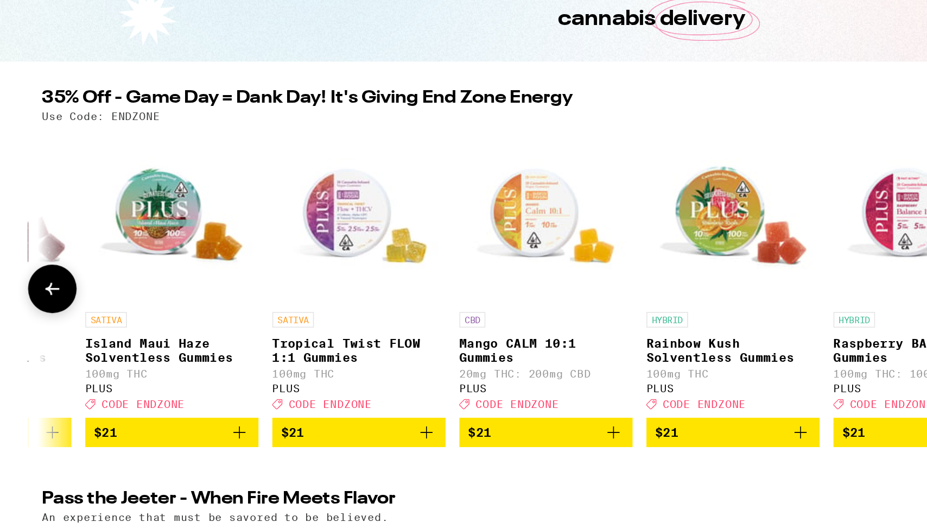
scroll to position [0, 5954]
click at [88, 324] on icon at bounding box center [87, 317] width 13 height 13
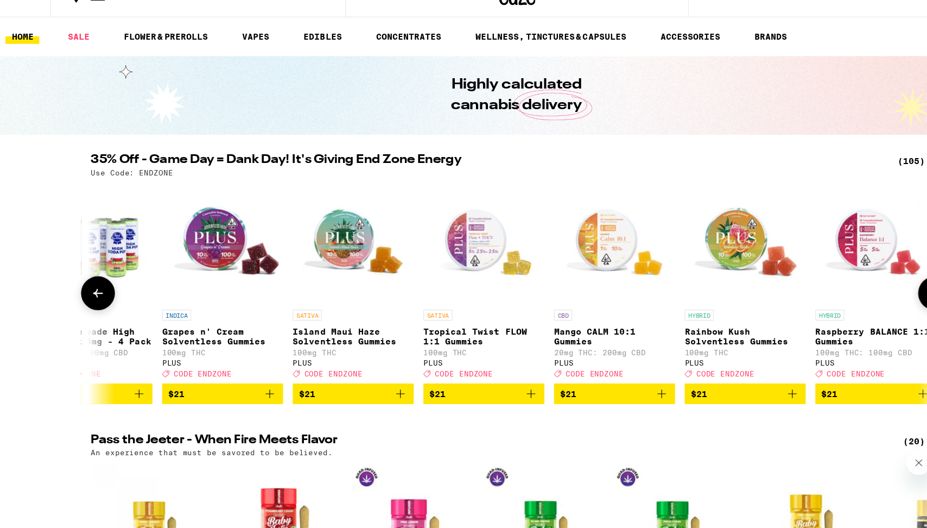
scroll to position [0, 5797]
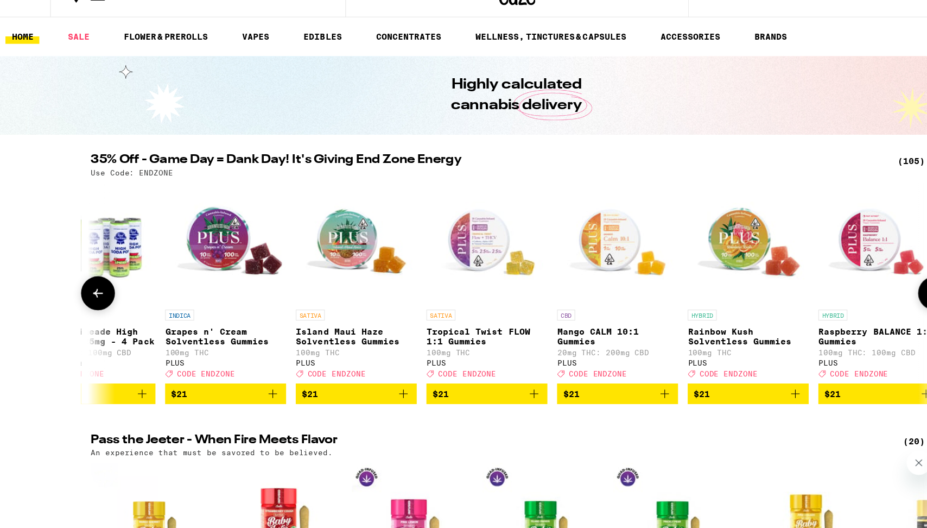
click at [351, 414] on span "$21" at bounding box center [320, 407] width 98 height 13
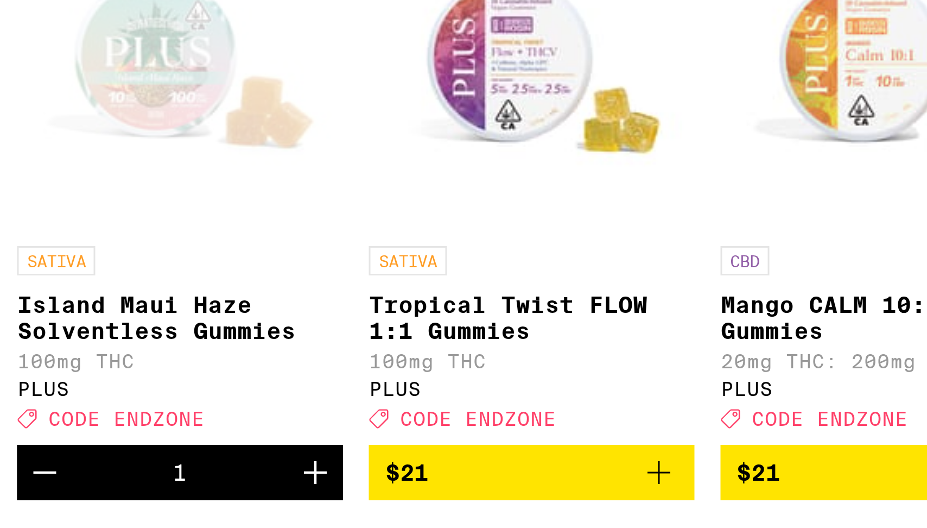
click at [409, 414] on span "$21" at bounding box center [437, 407] width 98 height 13
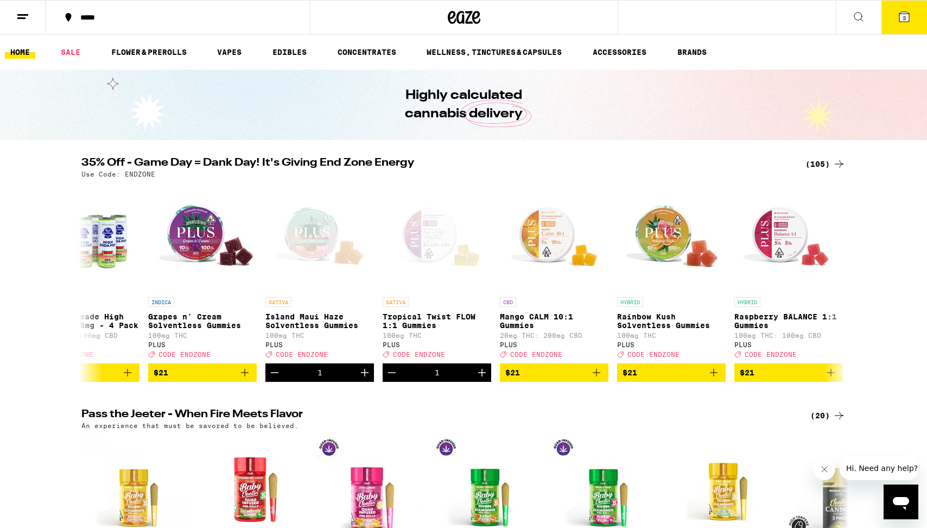
click at [904, 18] on span "3" at bounding box center [904, 18] width 3 height 7
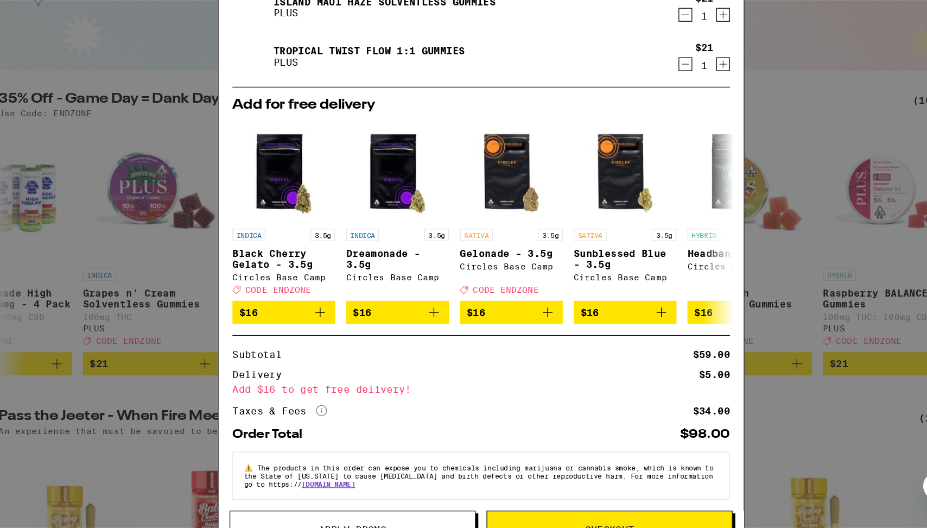
scroll to position [4, 0]
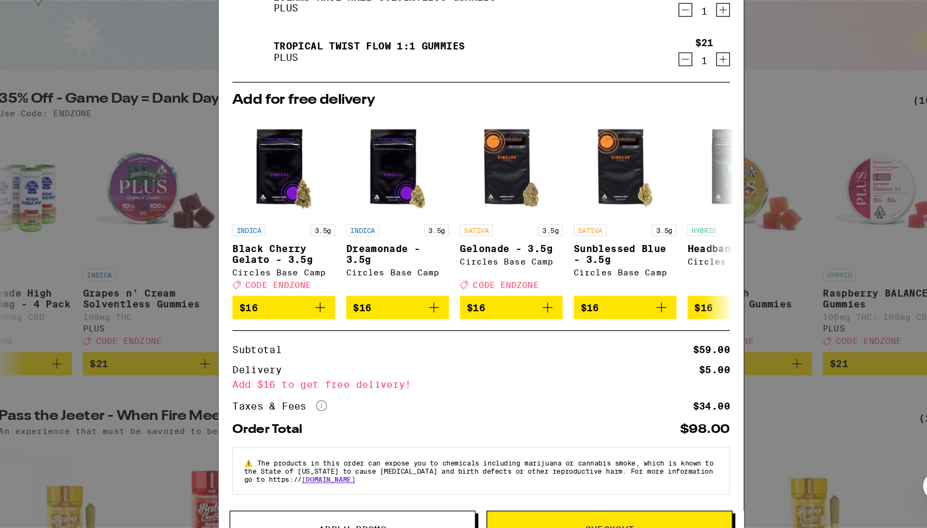
click at [336, 410] on icon "More Info" at bounding box center [337, 405] width 9 height 9
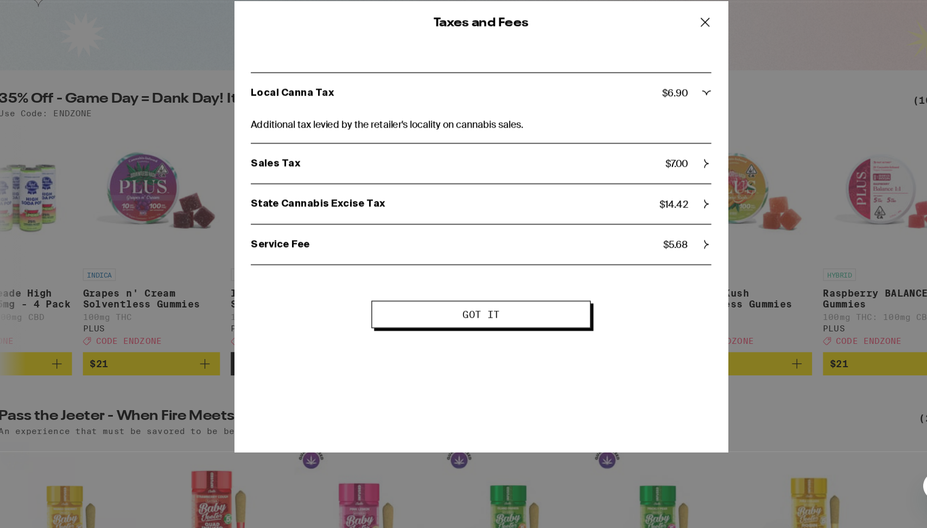
click at [638, 281] on icon at bounding box center [642, 278] width 8 height 8
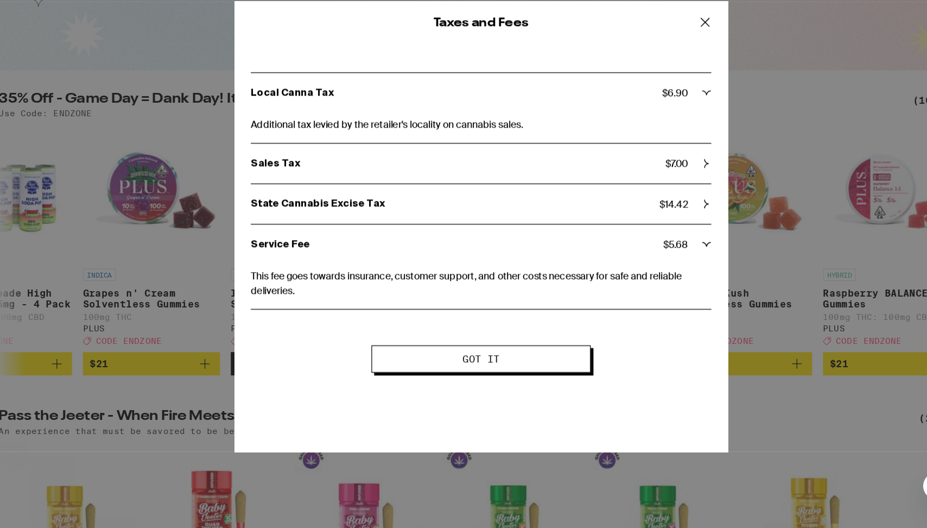
click at [638, 281] on icon at bounding box center [642, 278] width 8 height 8
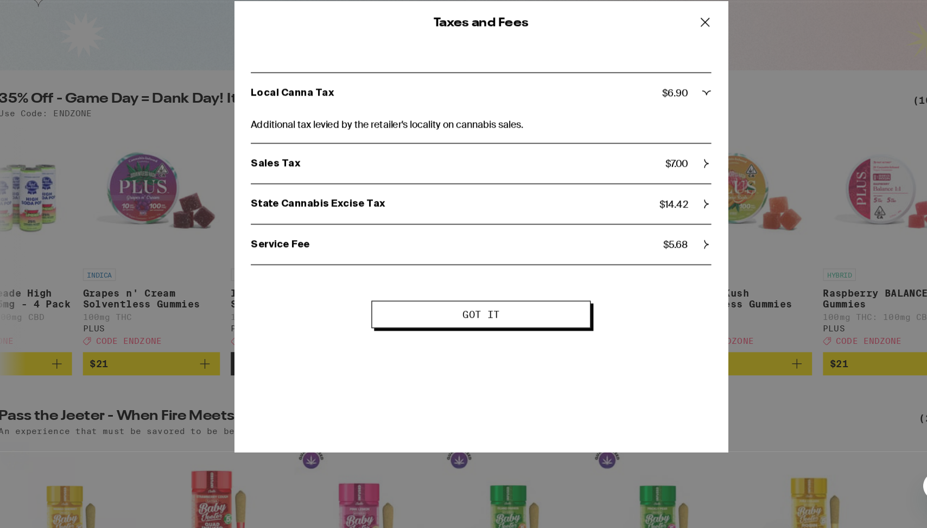
click at [638, 160] on icon at bounding box center [642, 158] width 8 height 8
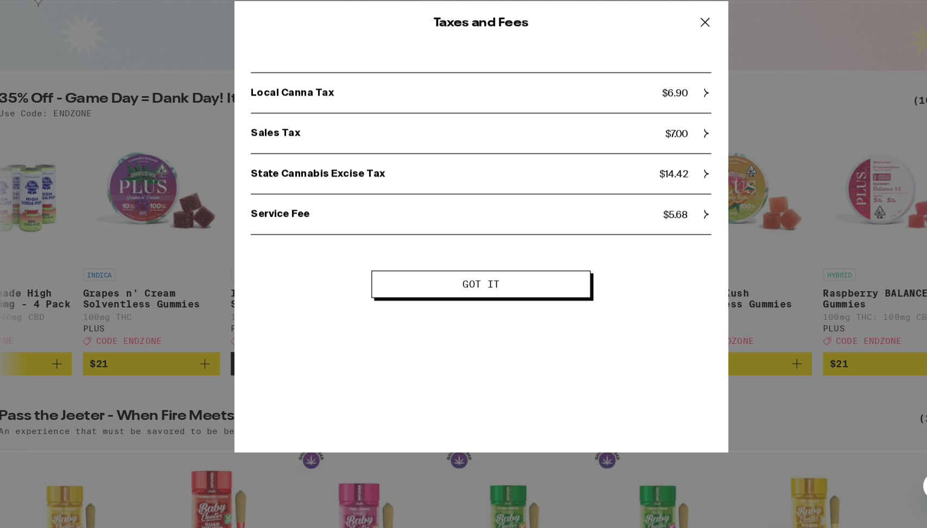
click at [641, 101] on icon at bounding box center [641, 102] width 7 height 7
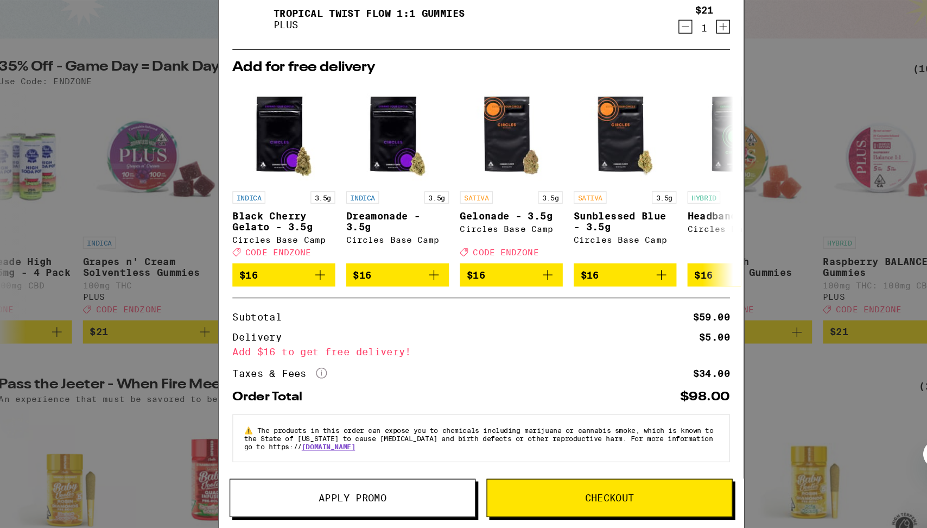
scroll to position [0, 0]
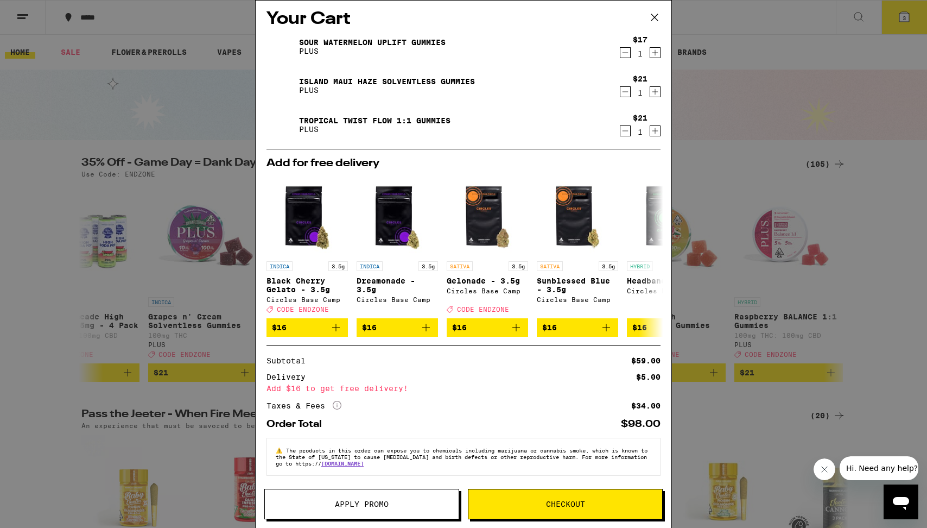
click at [382, 507] on span "Apply Promo" at bounding box center [362, 504] width 54 height 8
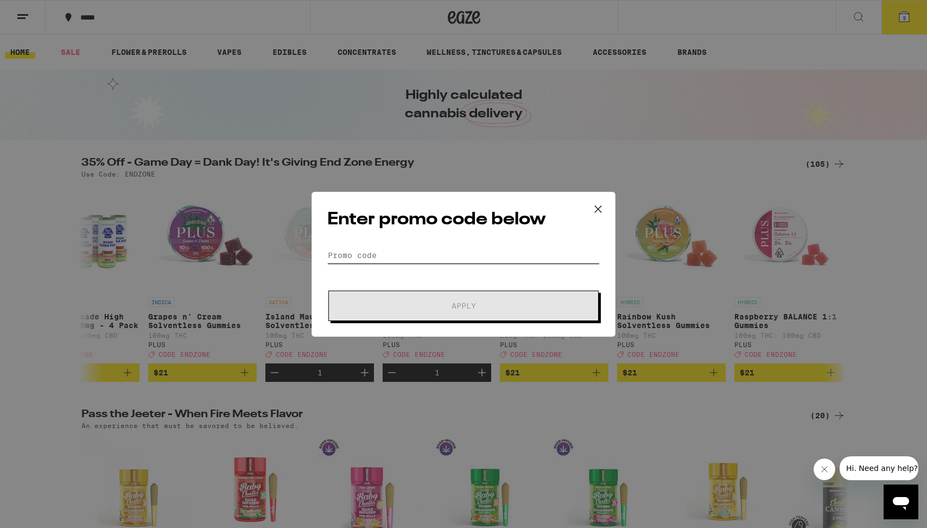
click at [418, 255] on input "Promo Code" at bounding box center [463, 255] width 273 height 16
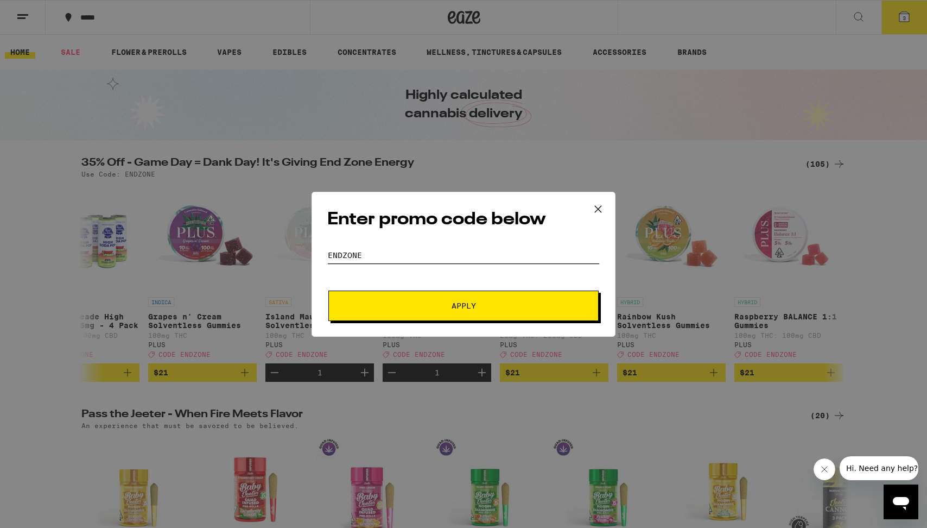
type input "ENDZONE"
click at [452, 307] on span "Apply" at bounding box center [464, 306] width 24 height 8
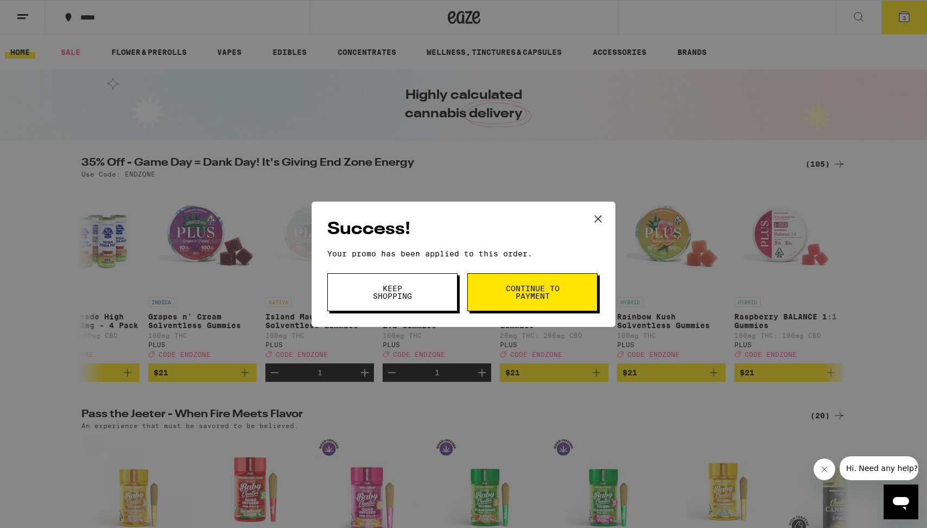
click at [385, 290] on span "Keep Shopping" at bounding box center [392, 291] width 55 height 15
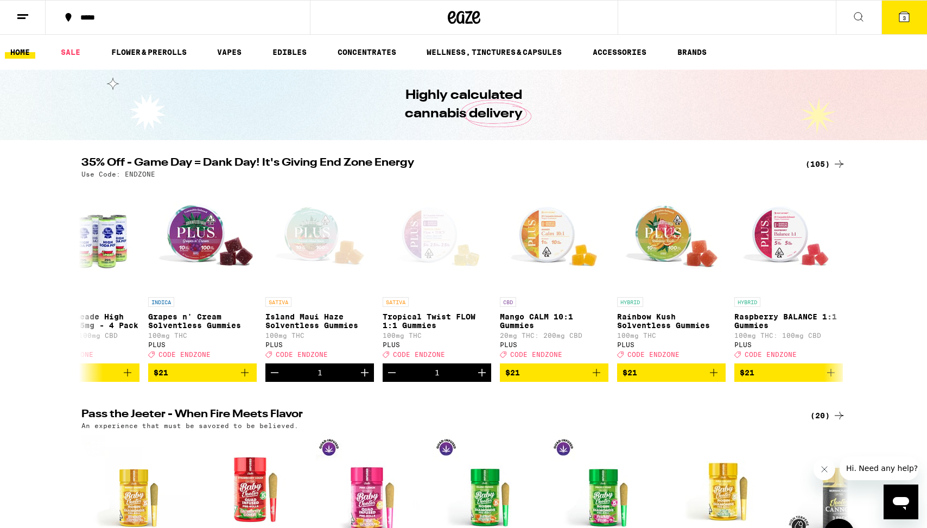
scroll to position [1, 0]
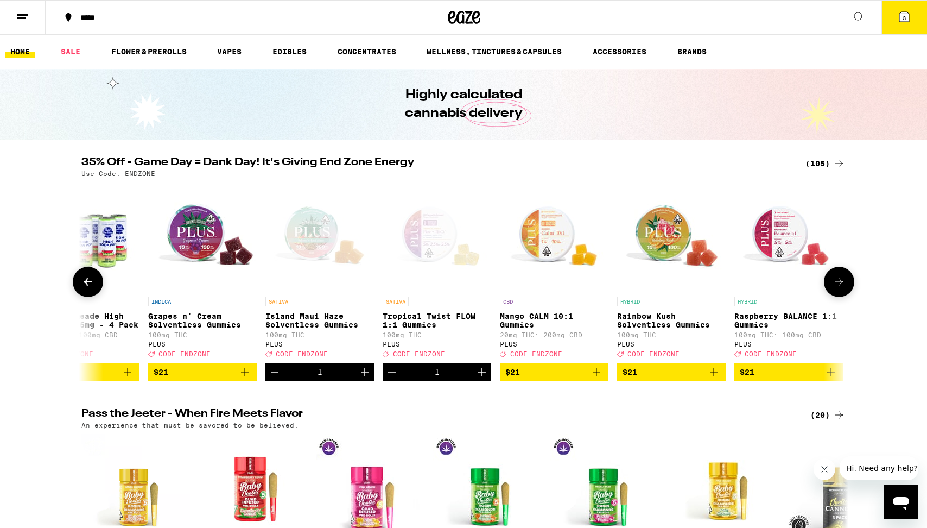
click at [88, 284] on icon at bounding box center [87, 281] width 13 height 13
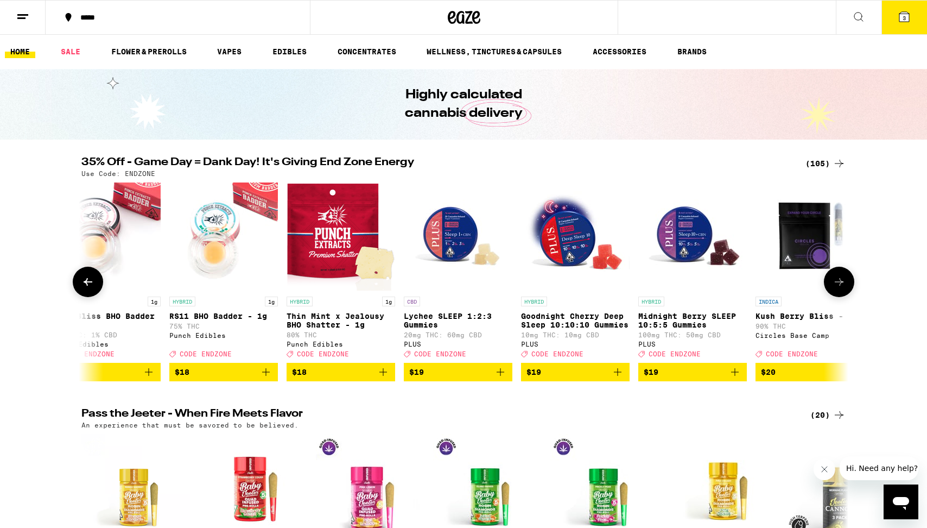
click at [84, 287] on icon at bounding box center [87, 281] width 13 height 13
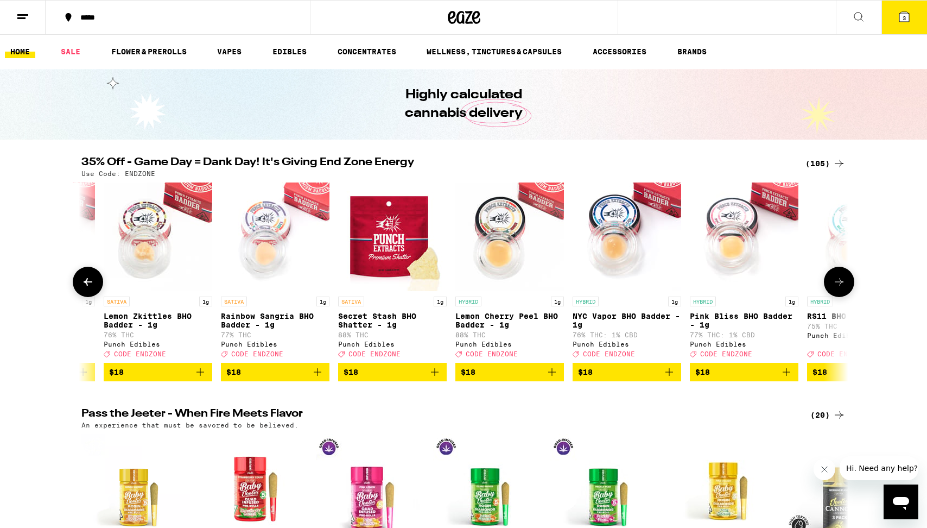
scroll to position [0, 4074]
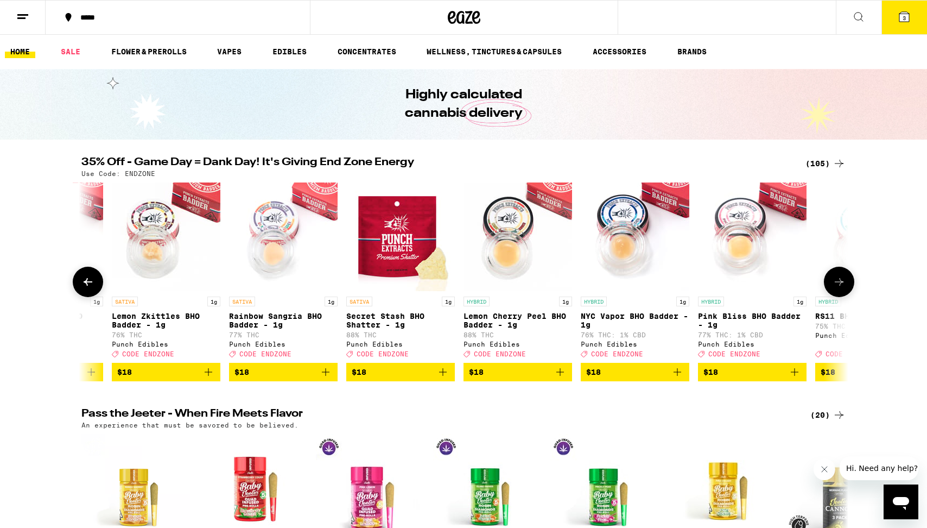
click at [89, 287] on icon at bounding box center [87, 281] width 13 height 13
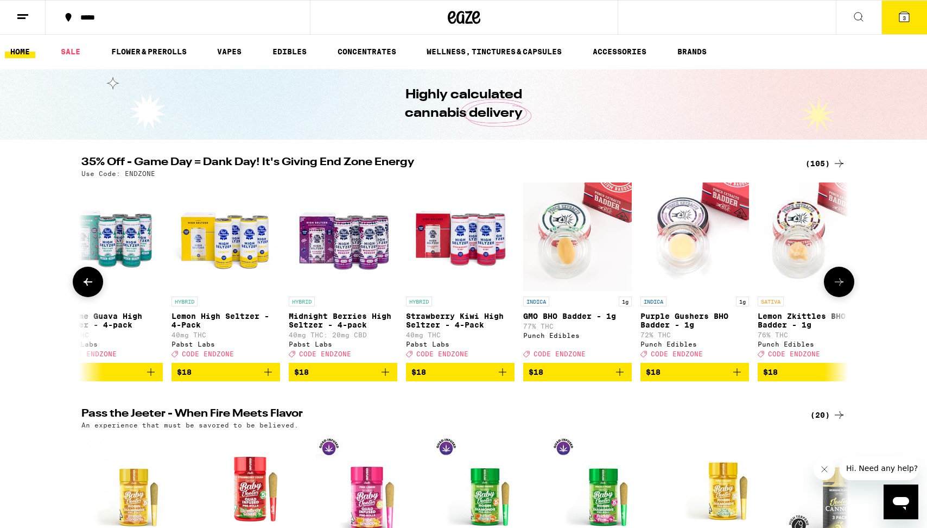
click at [89, 287] on icon at bounding box center [87, 281] width 13 height 13
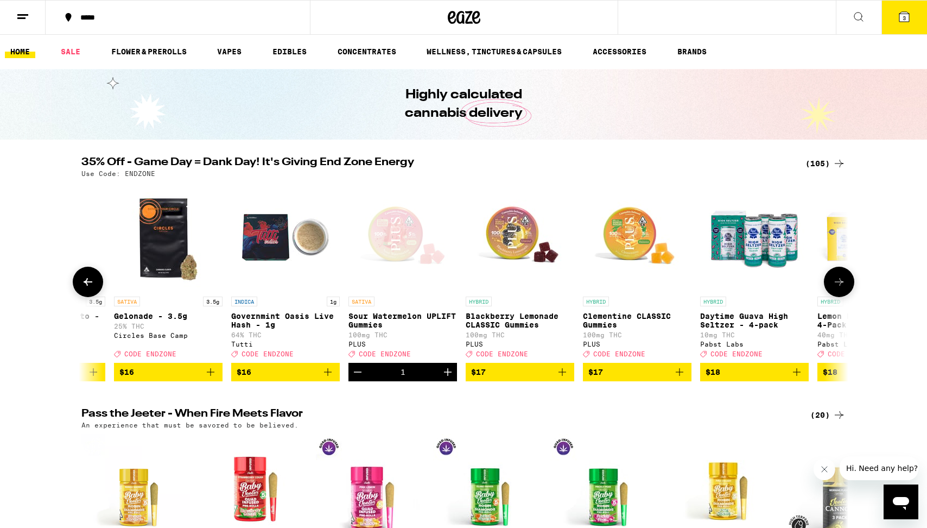
click at [89, 287] on icon at bounding box center [87, 281] width 13 height 13
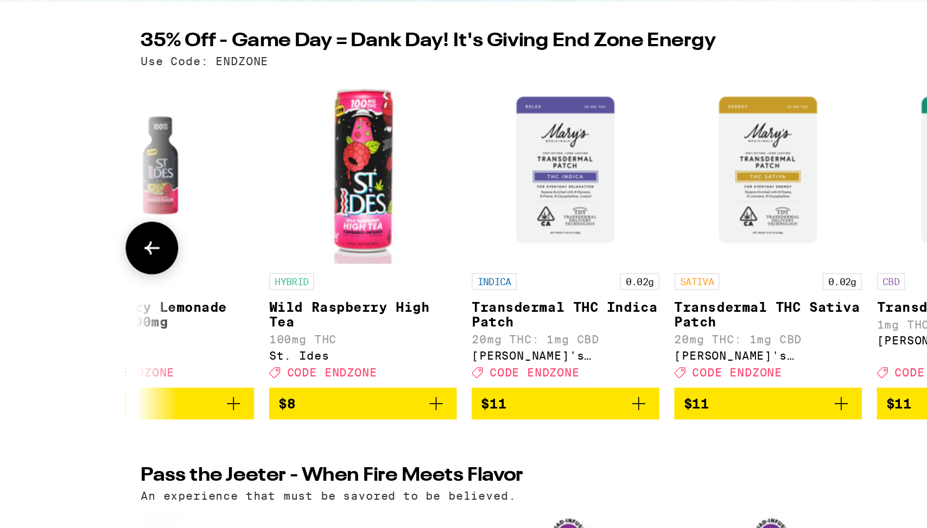
scroll to position [0, 1428]
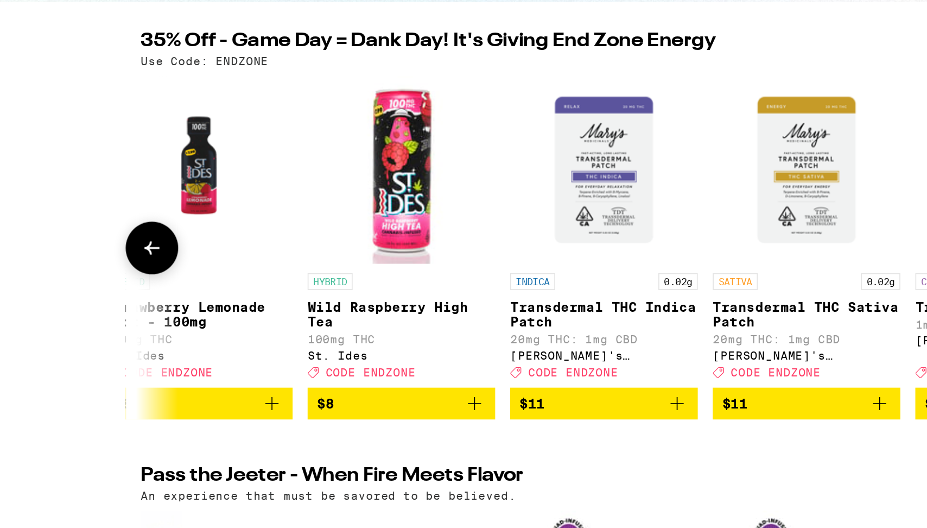
click at [81, 288] on icon at bounding box center [87, 281] width 13 height 13
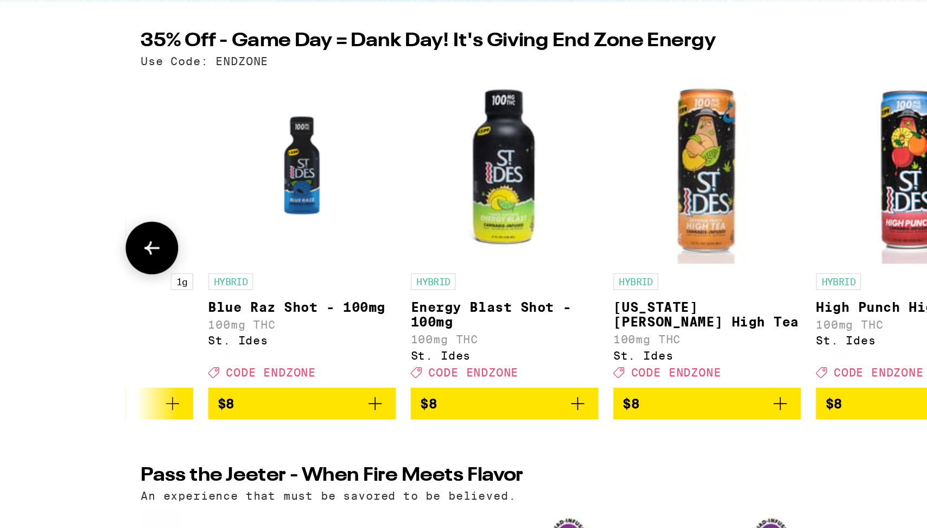
click at [81, 288] on icon at bounding box center [87, 281] width 13 height 13
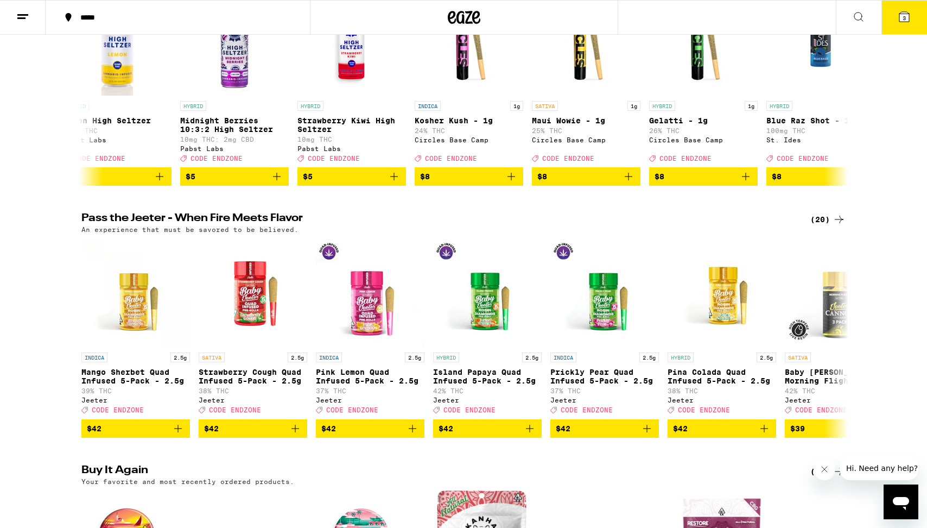
scroll to position [0, 0]
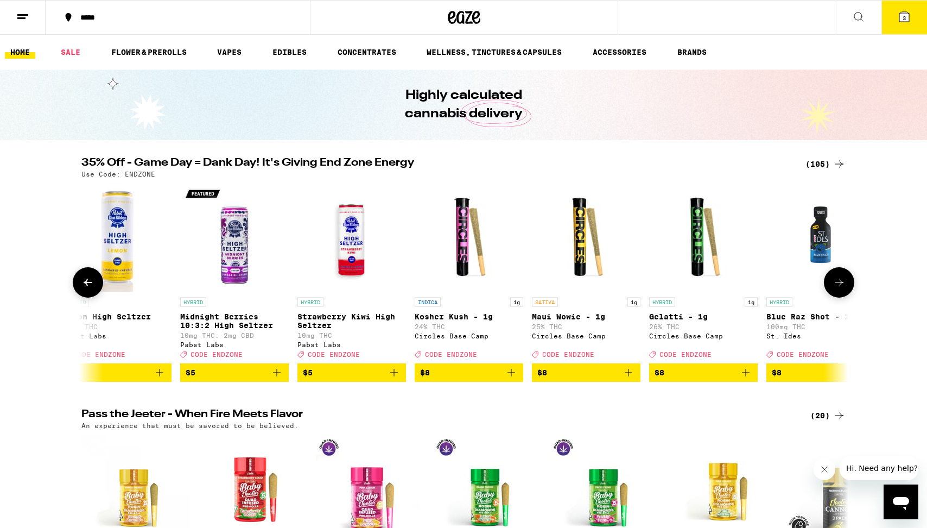
click at [844, 287] on icon at bounding box center [839, 282] width 13 height 13
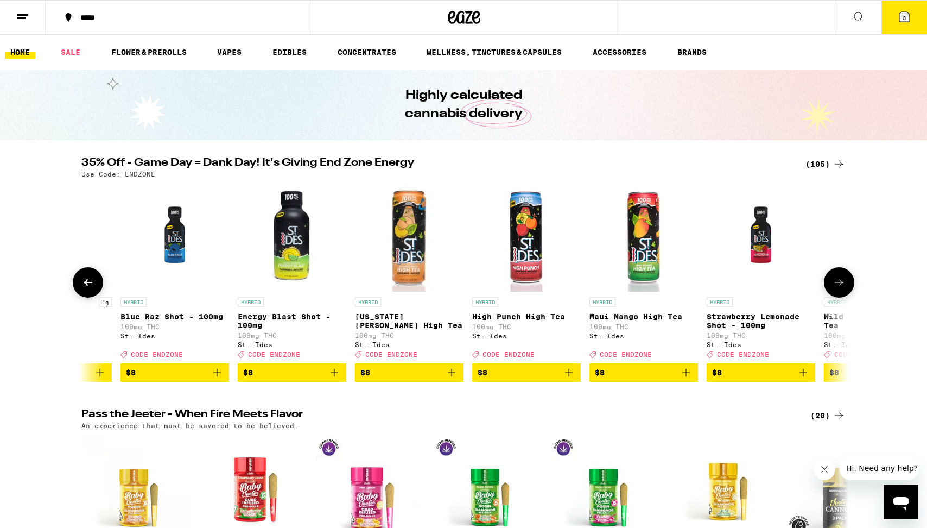
click at [844, 287] on icon at bounding box center [839, 282] width 13 height 13
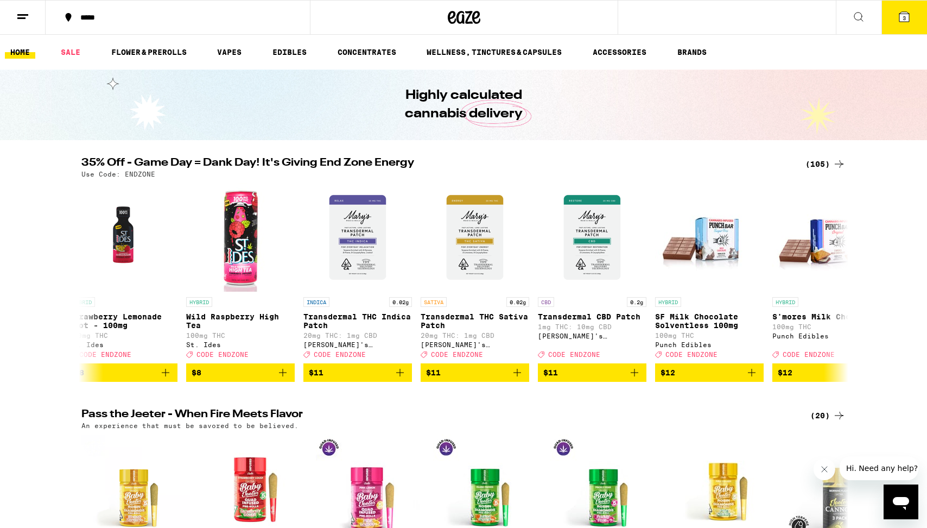
scroll to position [0, 1428]
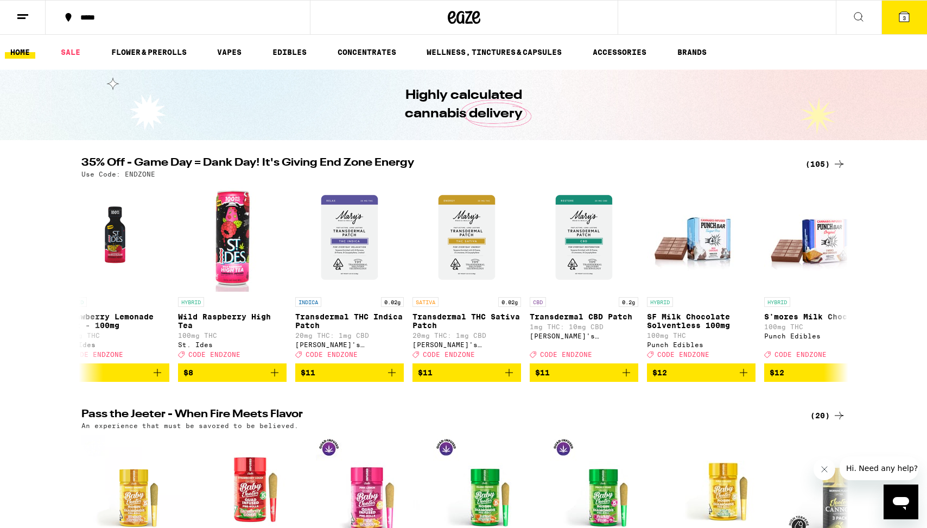
click at [901, 14] on icon at bounding box center [905, 17] width 10 height 10
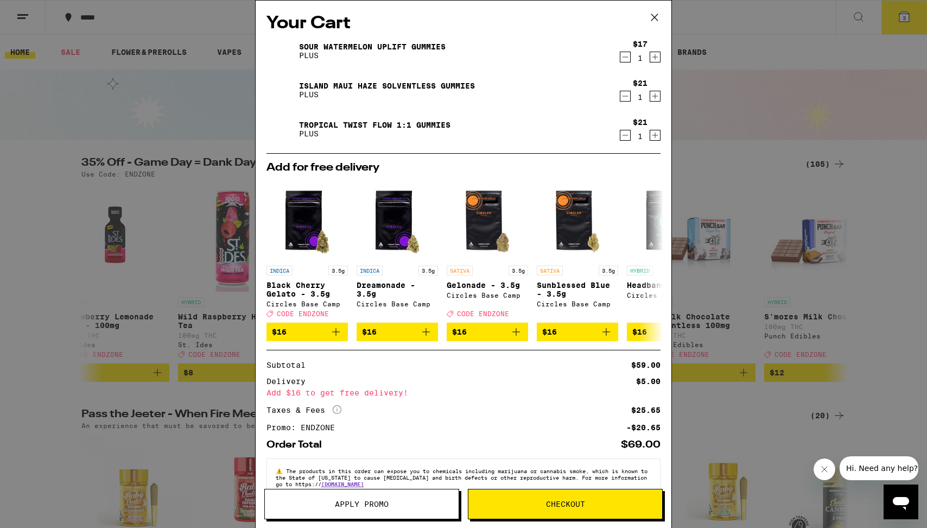
scroll to position [28, 0]
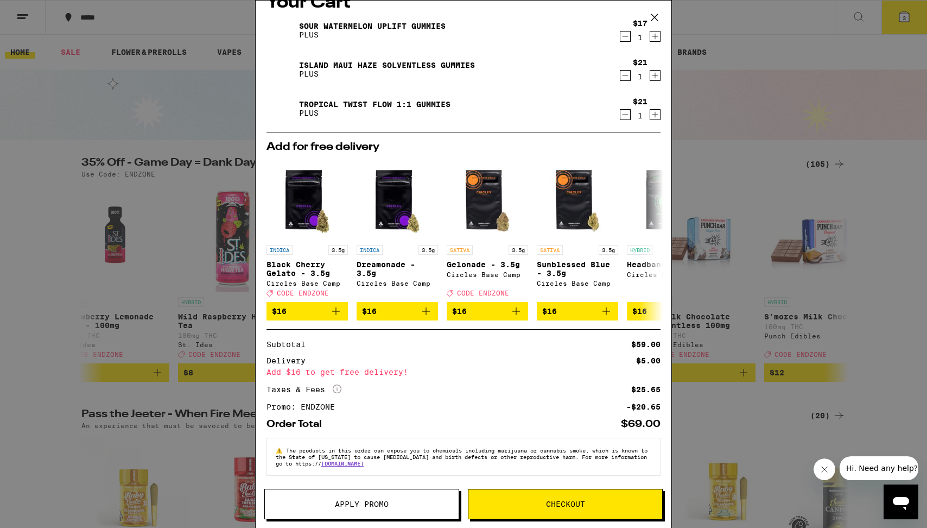
click at [779, 112] on div "Your Cart Sour Watermelon UPLIFT Gummies PLUS $17 1 Island Maui Haze Solventles…" at bounding box center [463, 264] width 927 height 528
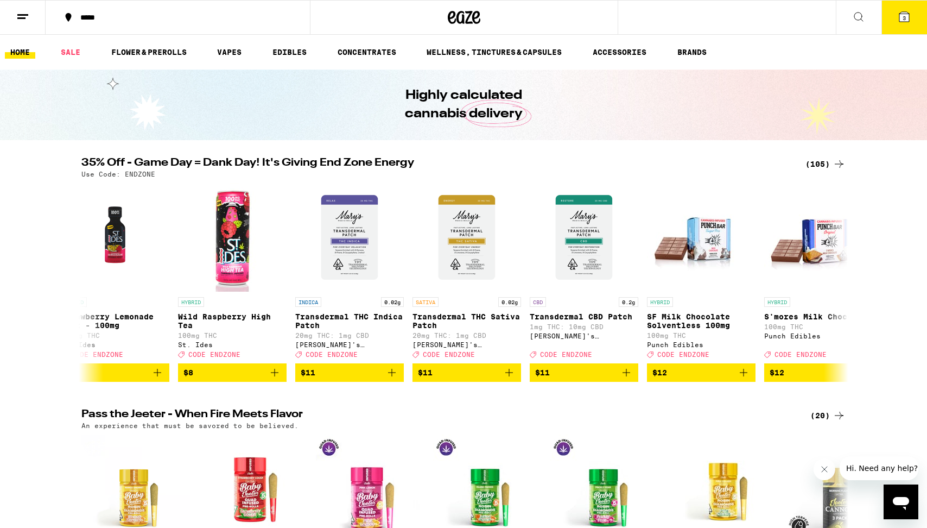
click at [915, 16] on button "3" at bounding box center [905, 18] width 46 height 34
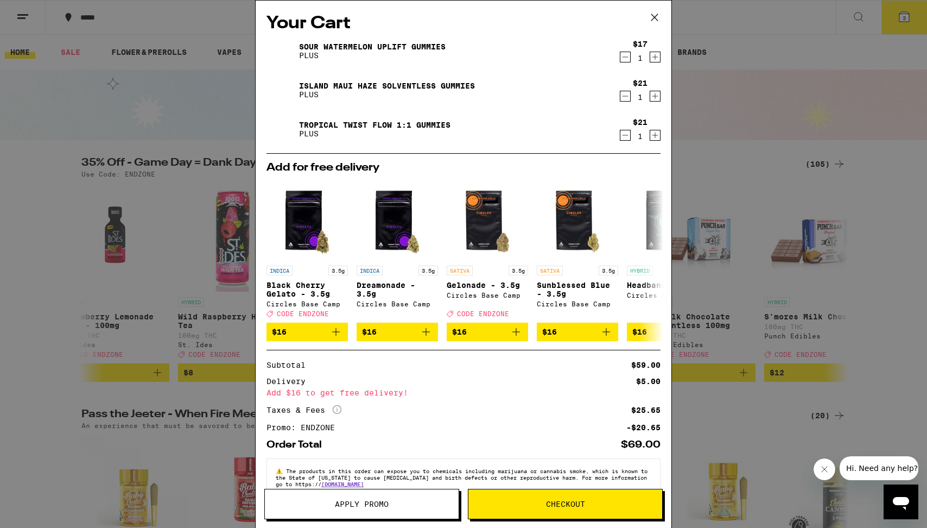
click at [623, 56] on icon "Decrement" at bounding box center [626, 56] width 10 height 13
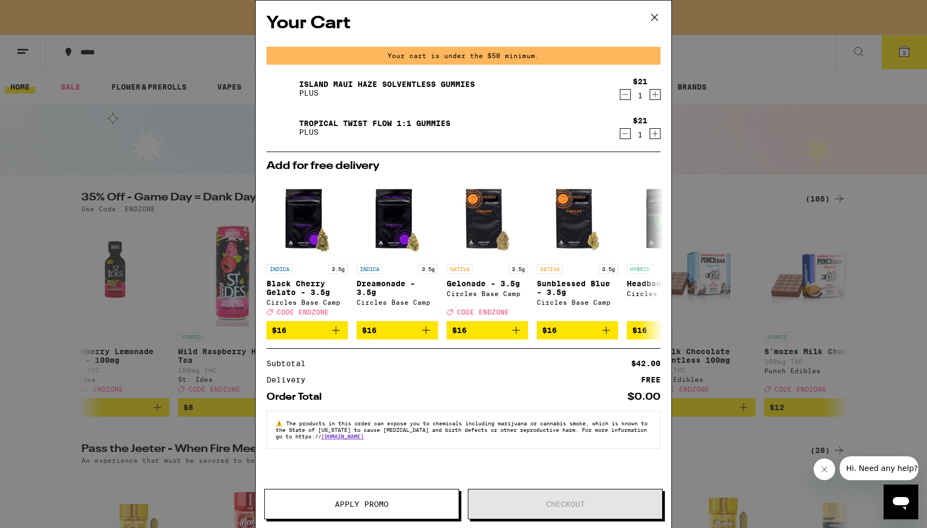
click at [622, 89] on icon "Decrement" at bounding box center [626, 94] width 10 height 13
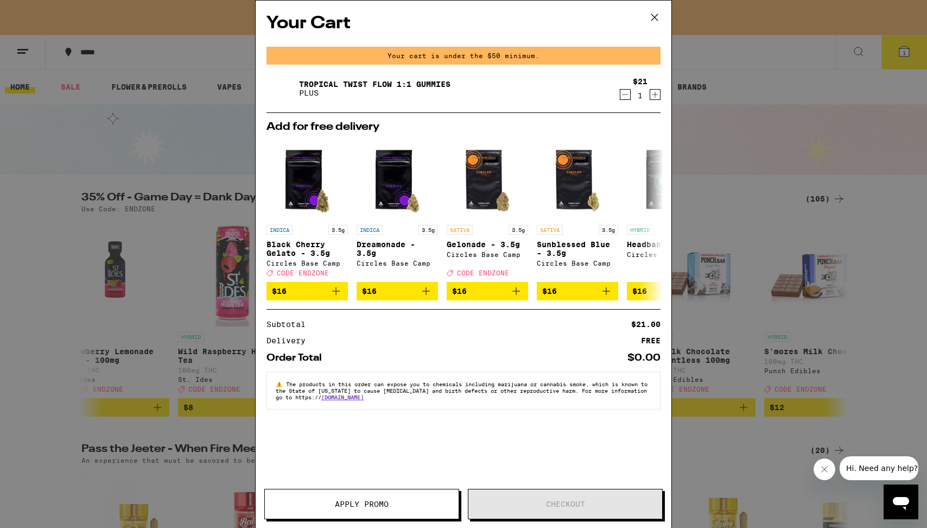
click at [626, 99] on icon "Decrement" at bounding box center [626, 94] width 10 height 13
